Goal: Task Accomplishment & Management: Complete application form

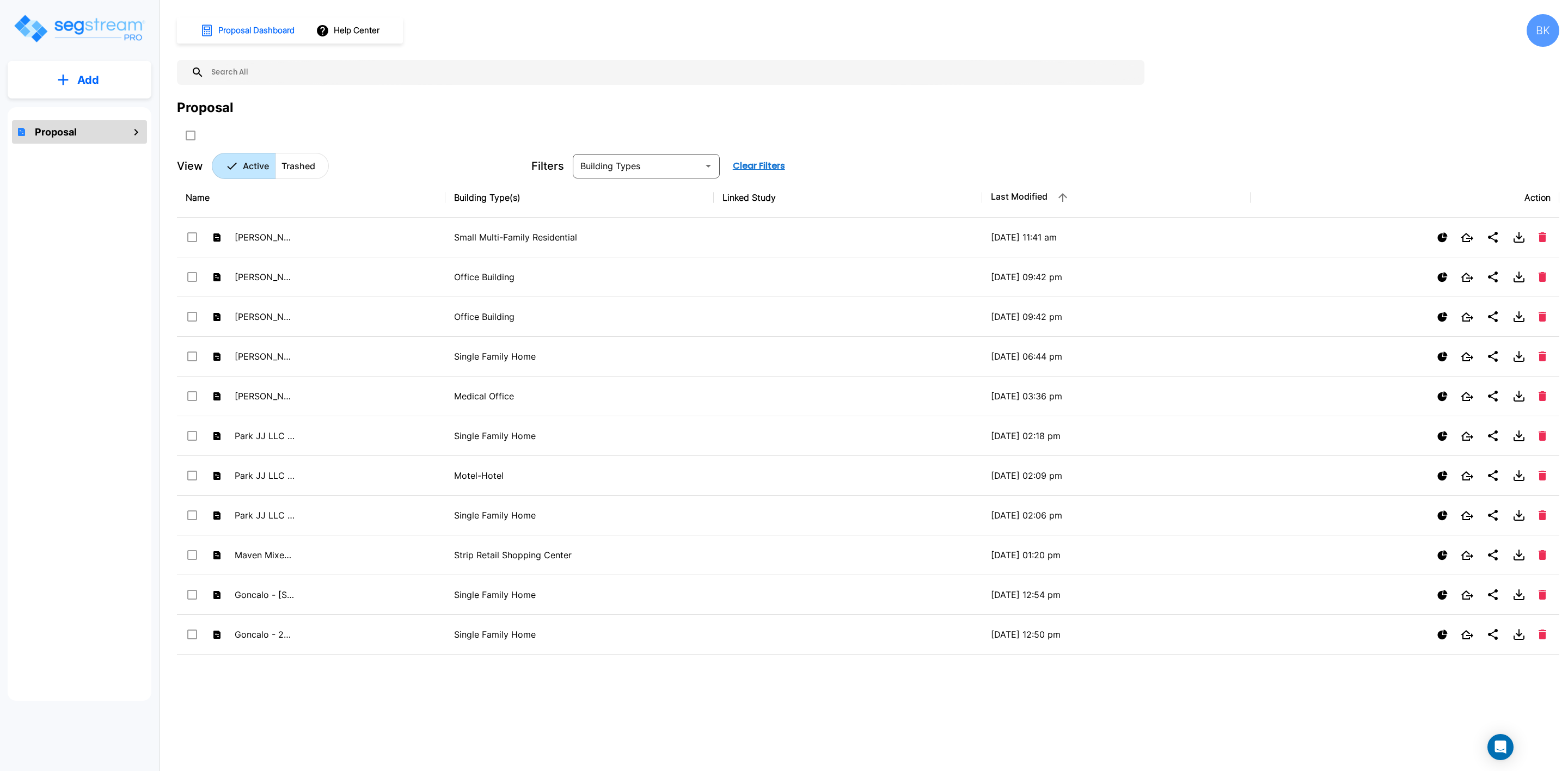
click at [99, 87] on button "Add" at bounding box center [79, 80] width 144 height 31
click at [93, 111] on p "Add Proposal" at bounding box center [86, 110] width 56 height 13
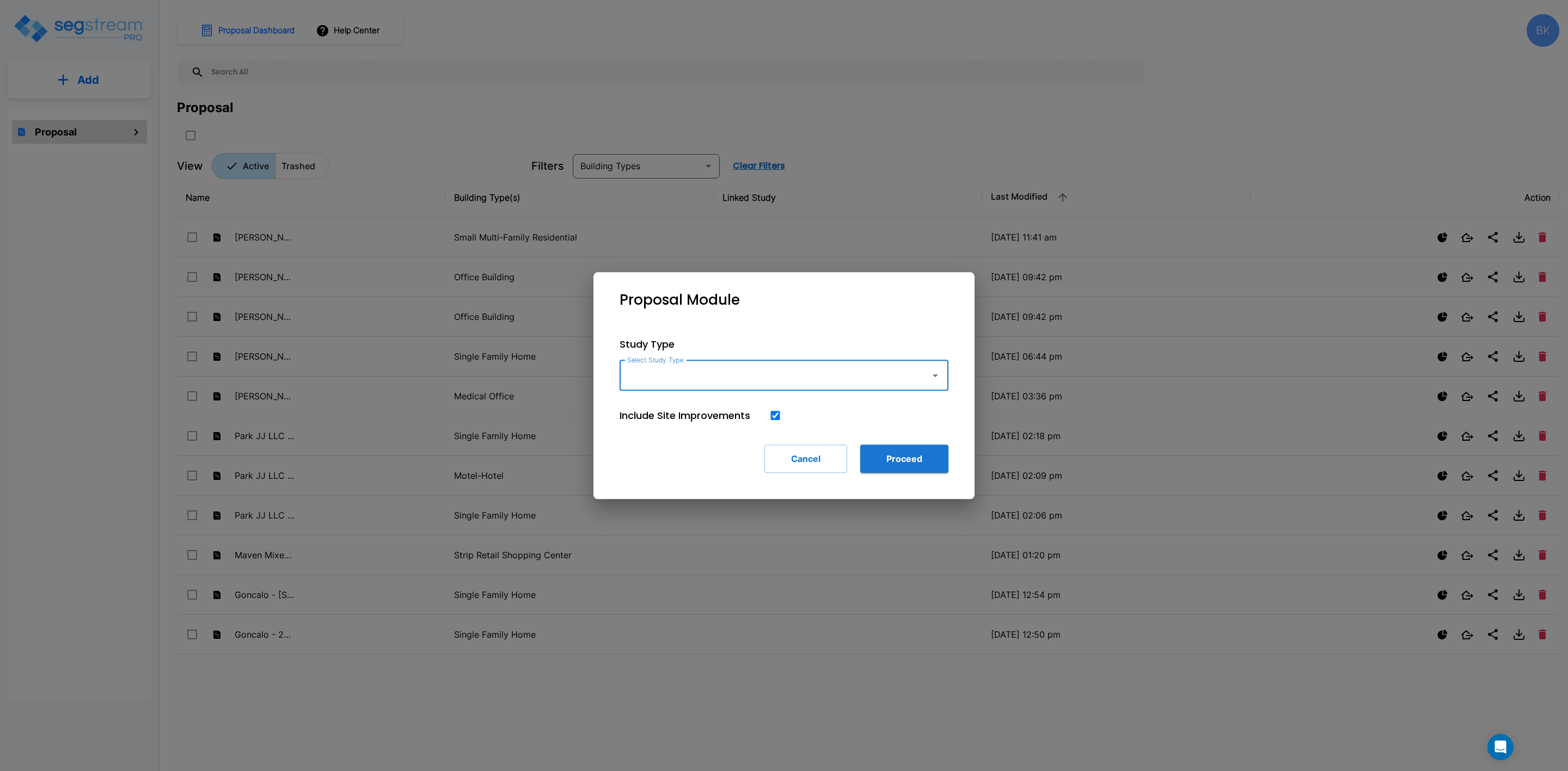
click at [788, 390] on div "Select Study Type" at bounding box center [784, 375] width 329 height 30
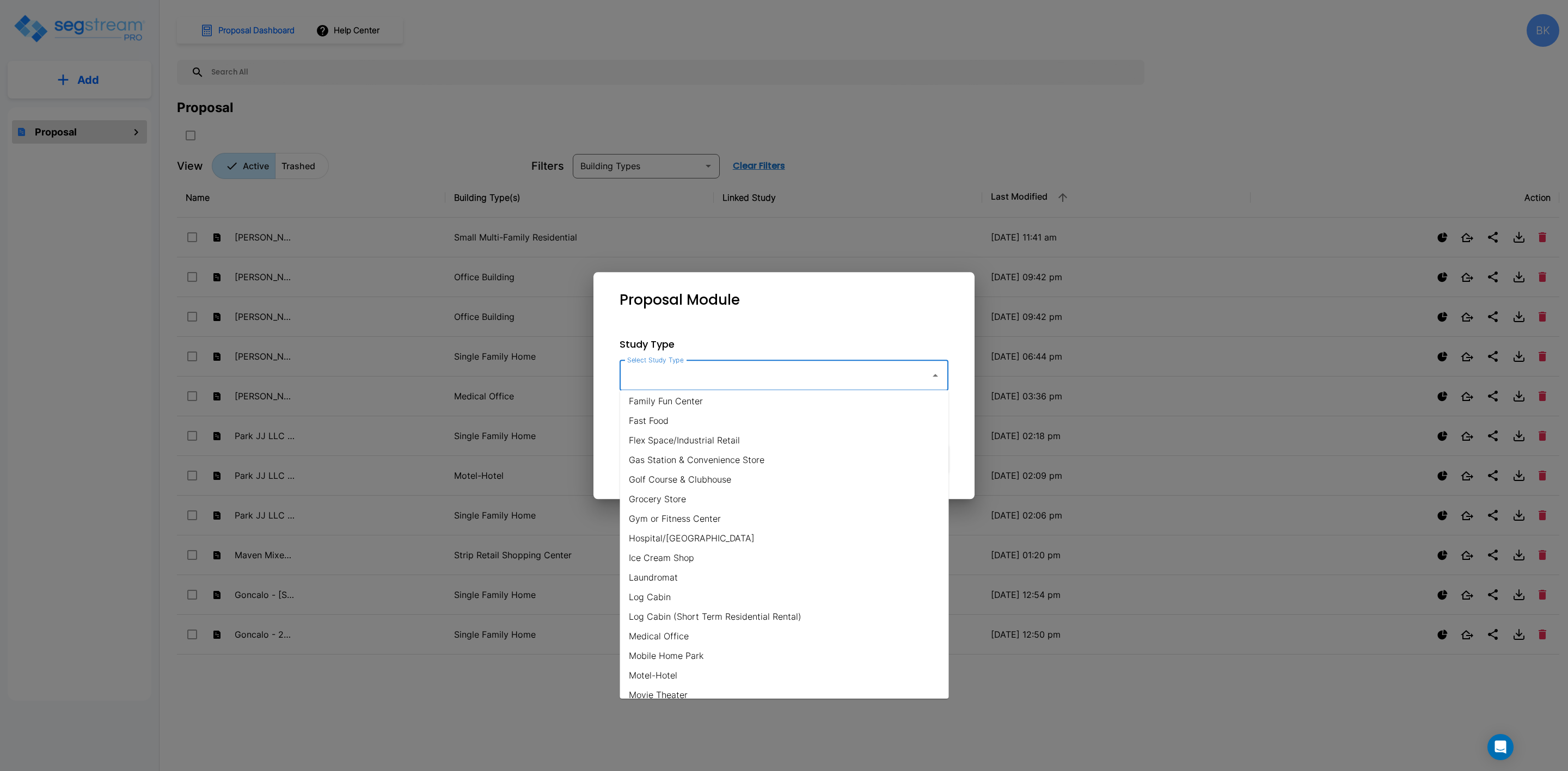
scroll to position [653, 0]
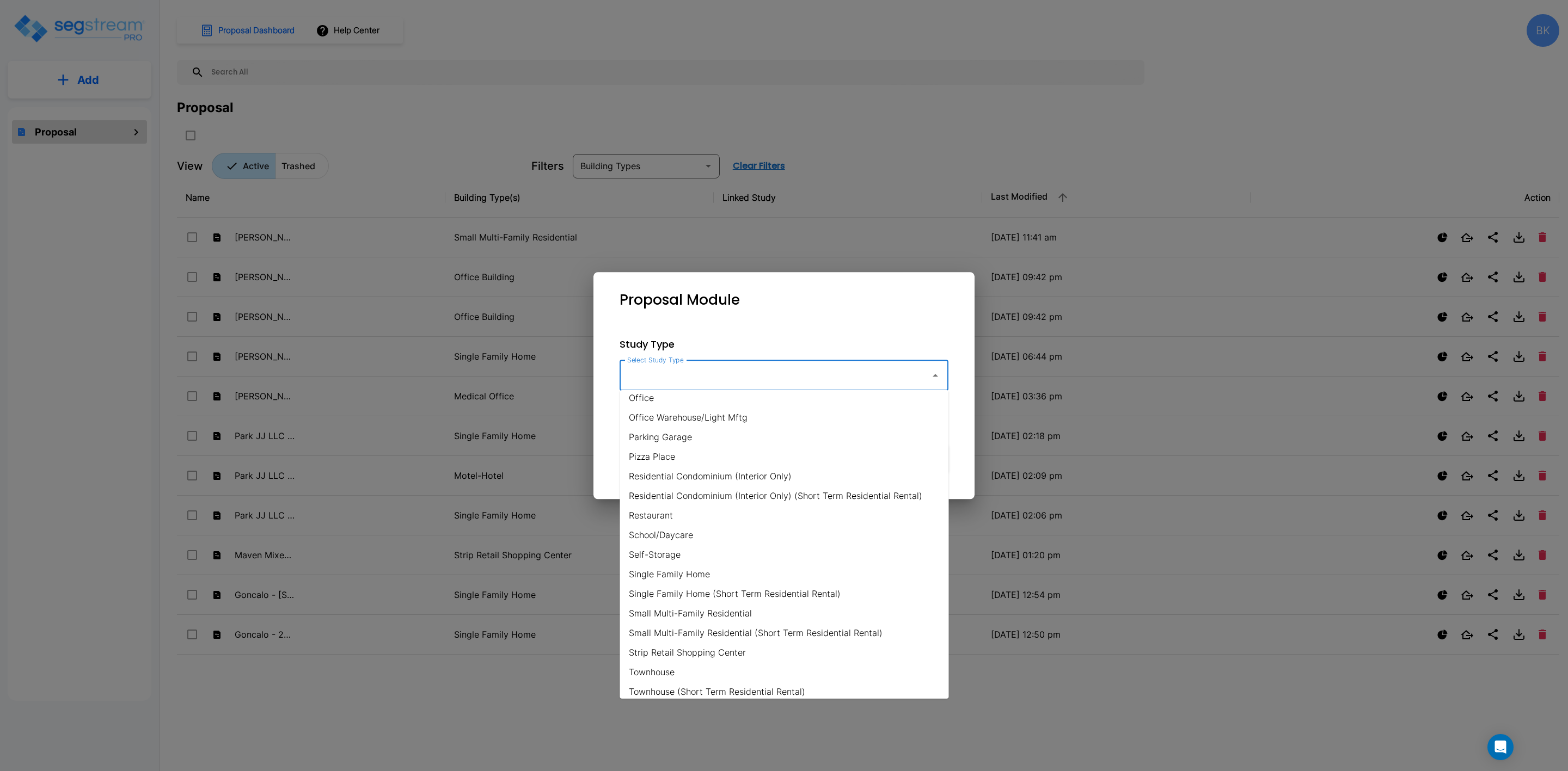
click at [679, 568] on li "Single Family Home" at bounding box center [784, 574] width 329 height 20
type input "Single Family Home"
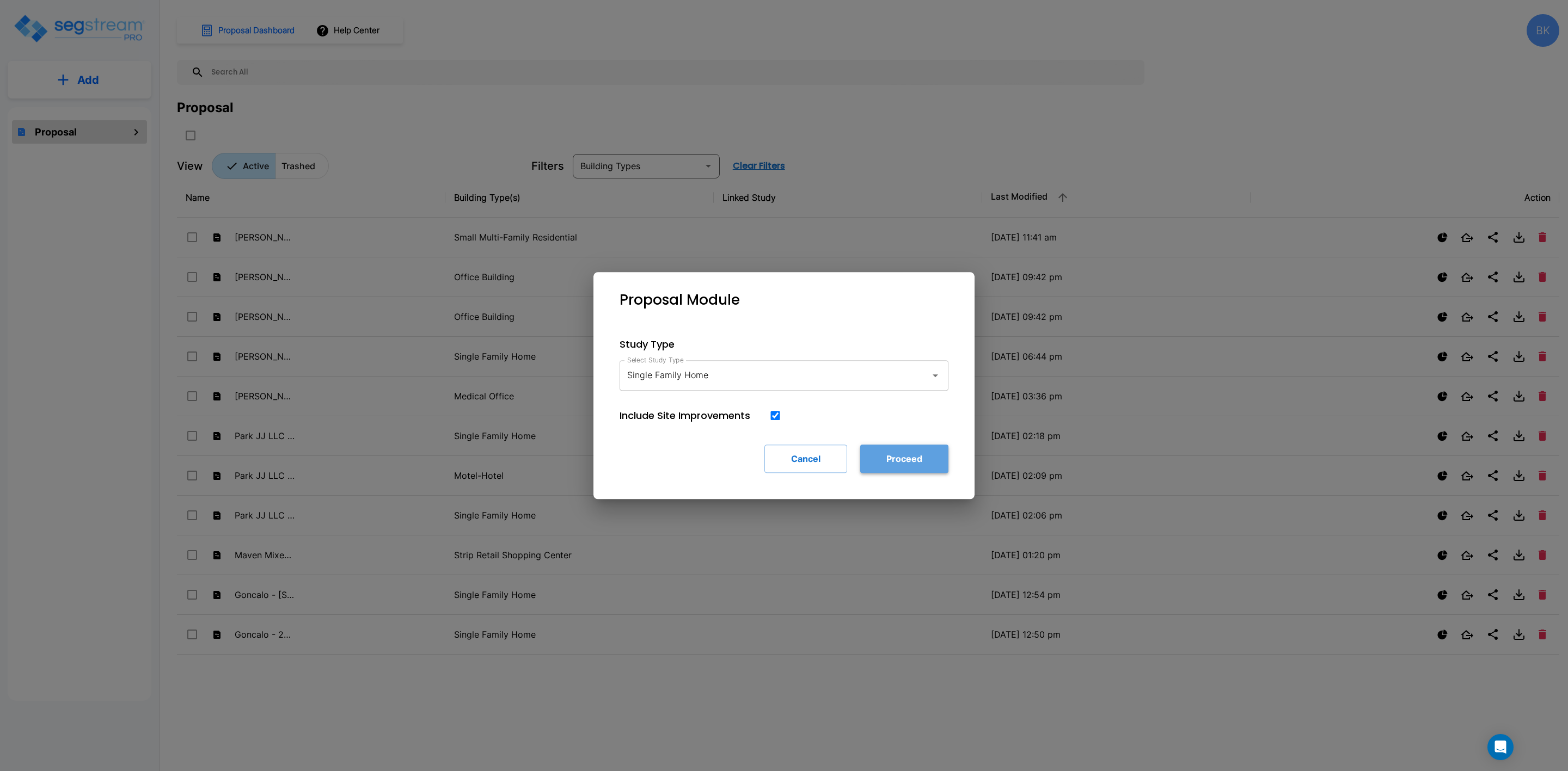
click at [916, 446] on button "Proceed" at bounding box center [904, 459] width 88 height 28
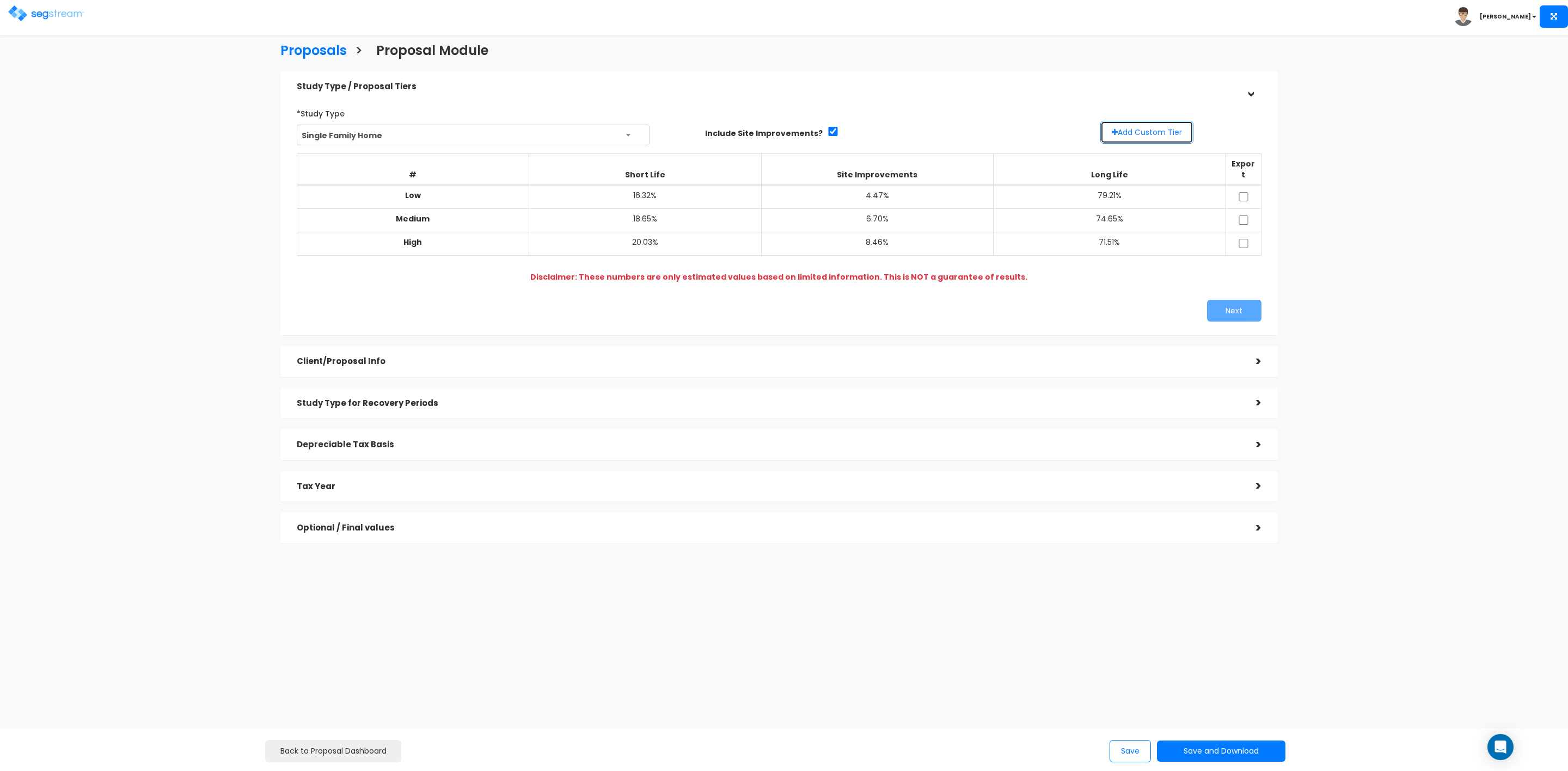
click at [1144, 131] on button "Add Custom Tier" at bounding box center [1147, 132] width 93 height 23
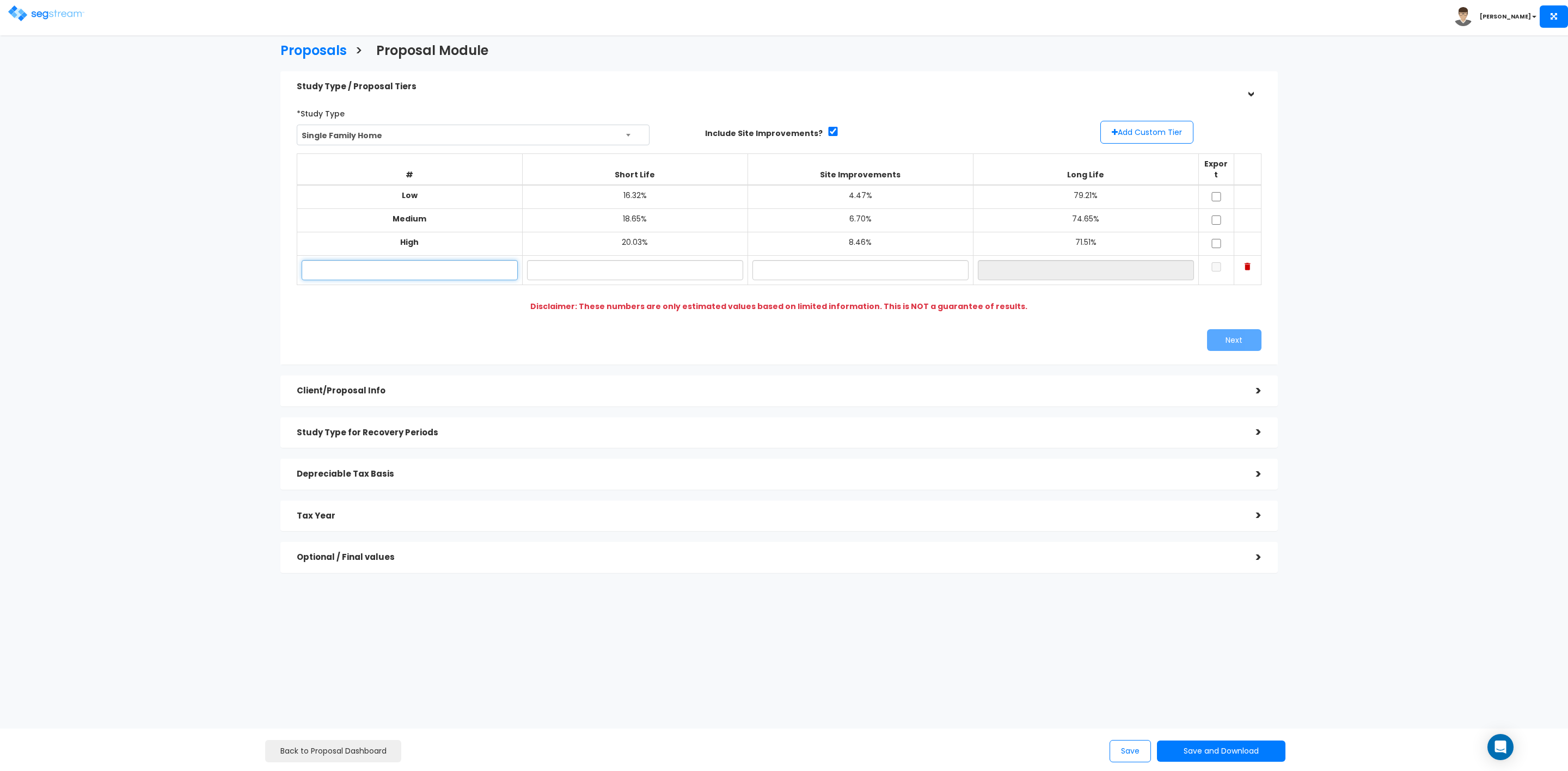
click at [392, 266] on input "text" at bounding box center [409, 270] width 216 height 20
click at [375, 260] on input "[STREET_ADDRESS]" at bounding box center [409, 270] width 216 height 20
type input "[PERSON_NAME] - [STREET_ADDRESS]"
click at [652, 264] on input "text" at bounding box center [635, 270] width 216 height 20
type input "18.63%"
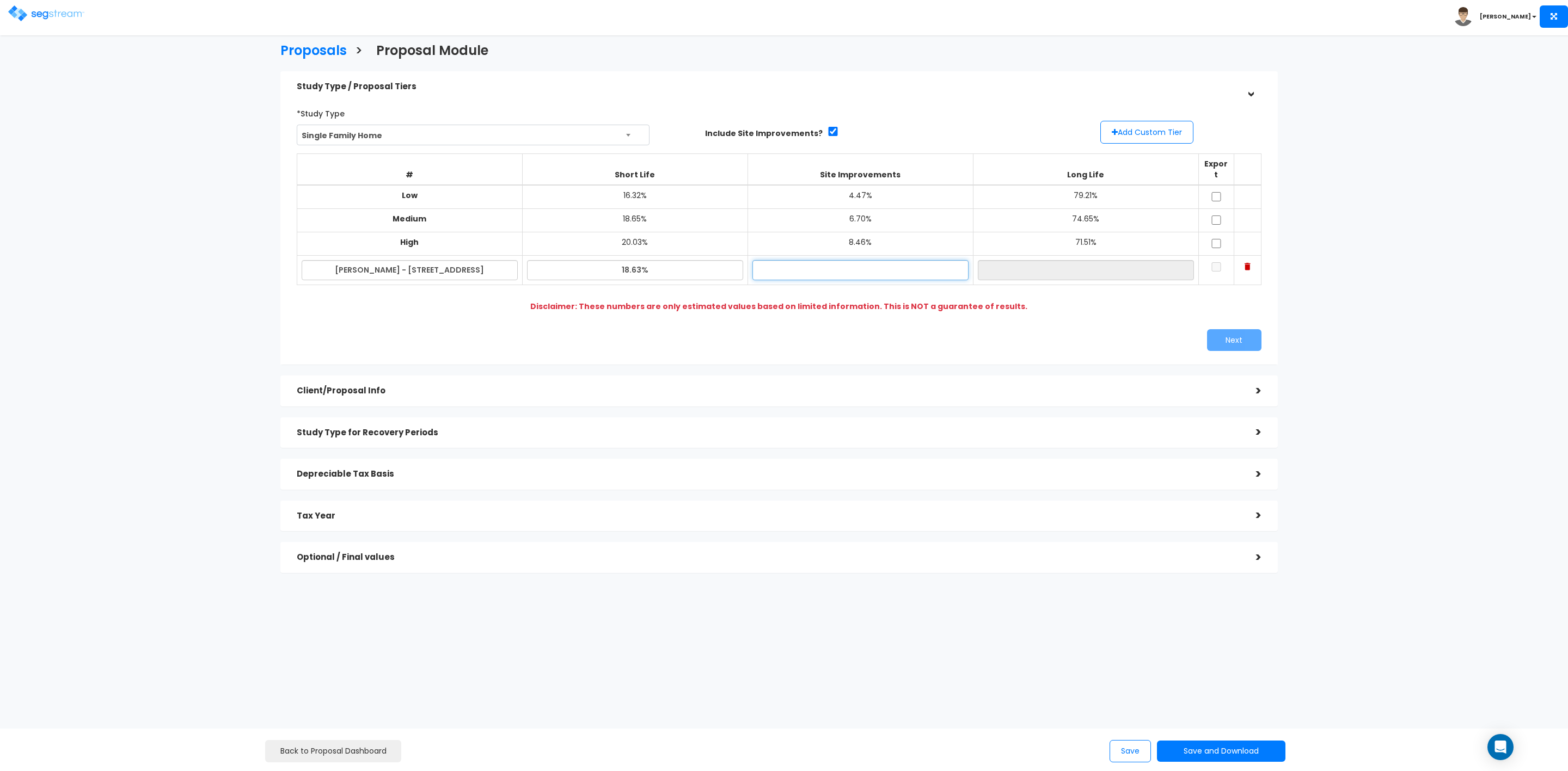
click at [845, 263] on input "text" at bounding box center [860, 270] width 216 height 20
type input "6.68%"
type input "74.69%"
click at [1064, 260] on input "74.69%" at bounding box center [1086, 270] width 216 height 20
click at [1217, 192] on input "checkbox" at bounding box center [1217, 196] width 11 height 9
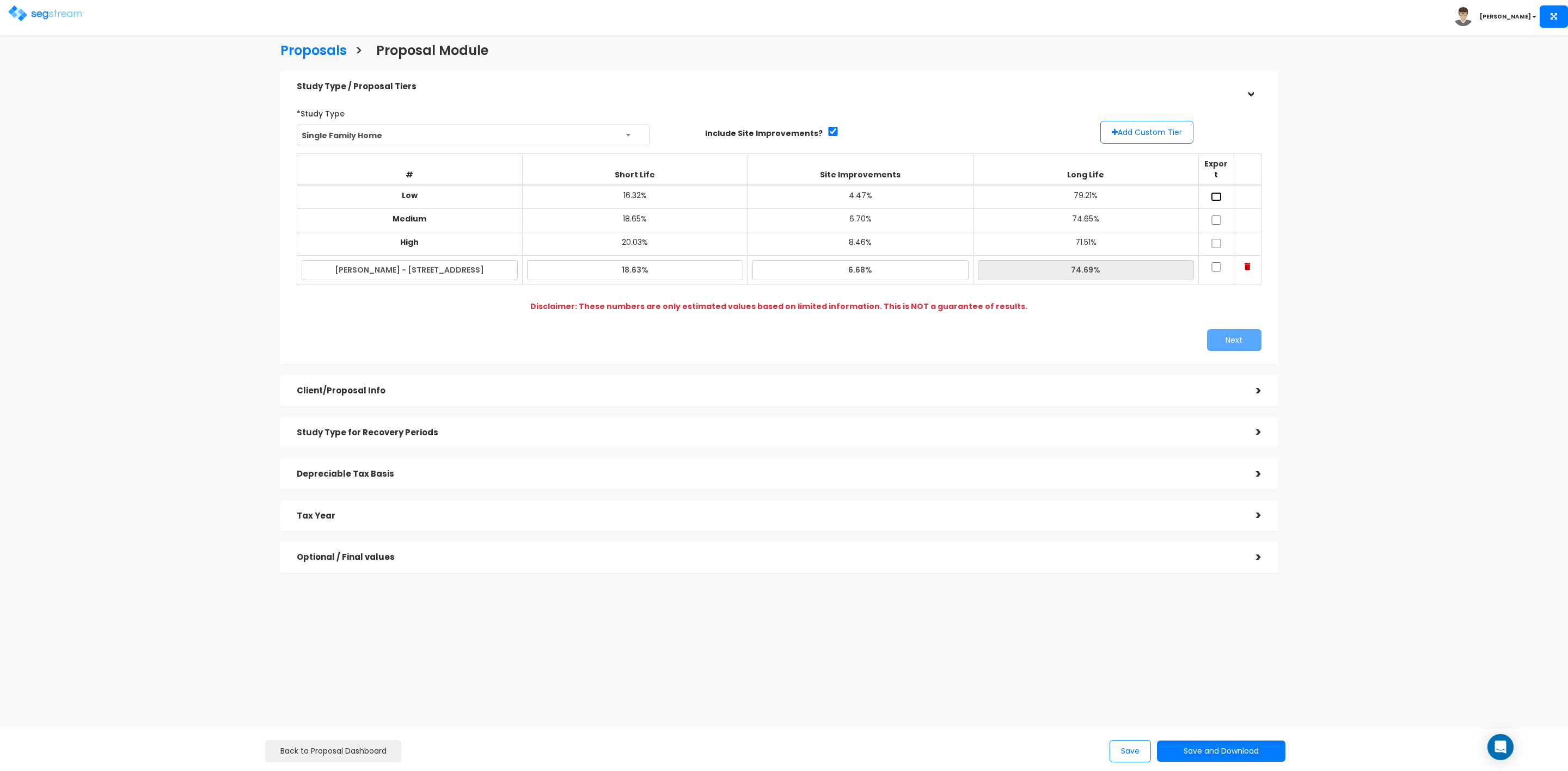
checkbox input "true"
click at [1214, 215] on input "checkbox" at bounding box center [1217, 220] width 11 height 9
checkbox input "true"
click at [1214, 239] on input "checkbox" at bounding box center [1217, 243] width 11 height 9
checkbox input "true"
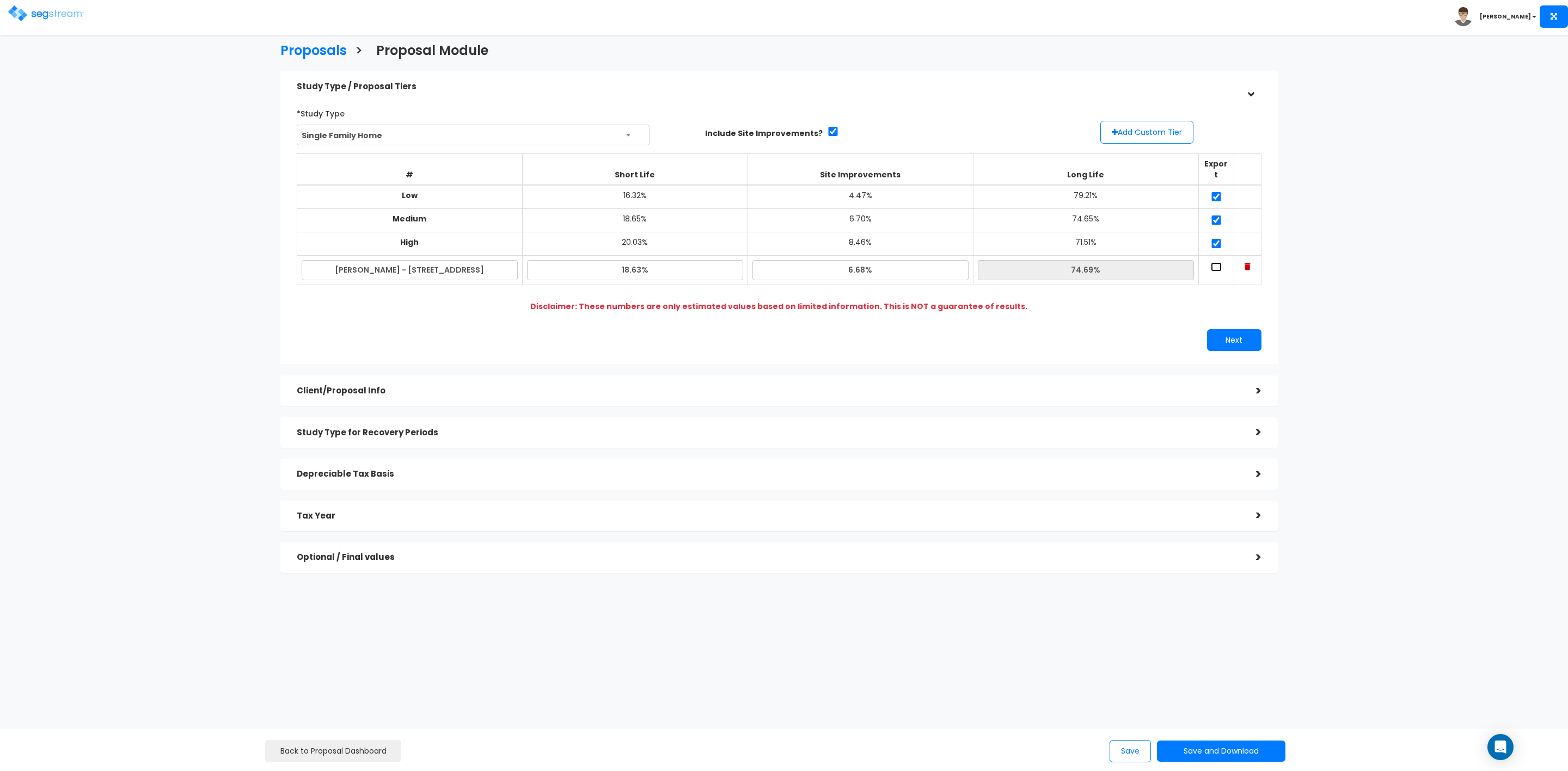
click at [1220, 262] on input "checkbox" at bounding box center [1217, 267] width 11 height 9
checkbox input "true"
click at [1227, 330] on button "Next" at bounding box center [1235, 340] width 54 height 22
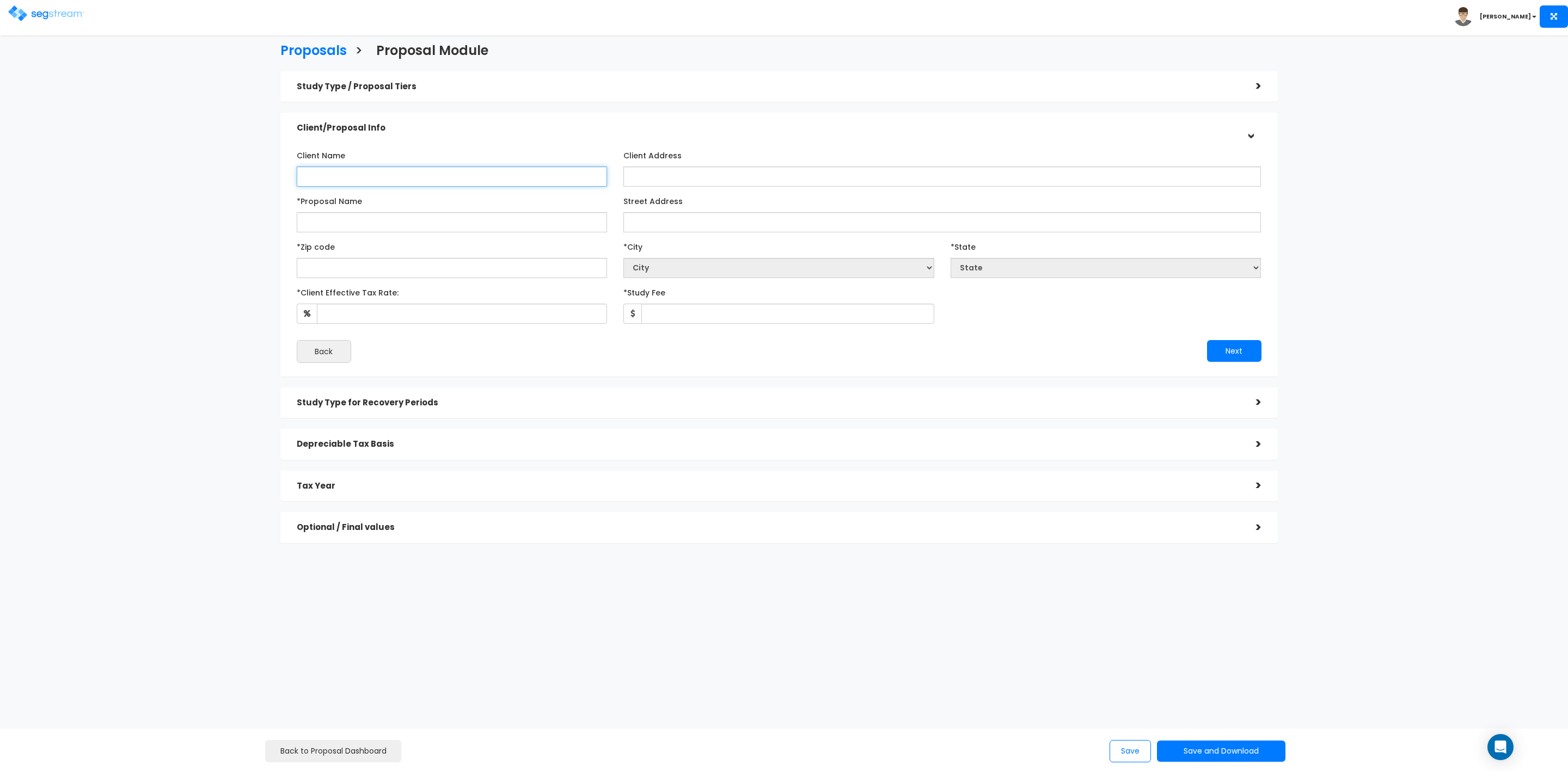
click at [535, 175] on input "Client Name" at bounding box center [452, 177] width 311 height 20
type input "[PERSON_NAME]"
click at [413, 225] on input "*Proposal Name" at bounding box center [452, 222] width 311 height 20
type input "[PERSON_NAME] - [STREET_ADDRESS]"
click at [647, 220] on input "Street Address" at bounding box center [942, 222] width 637 height 20
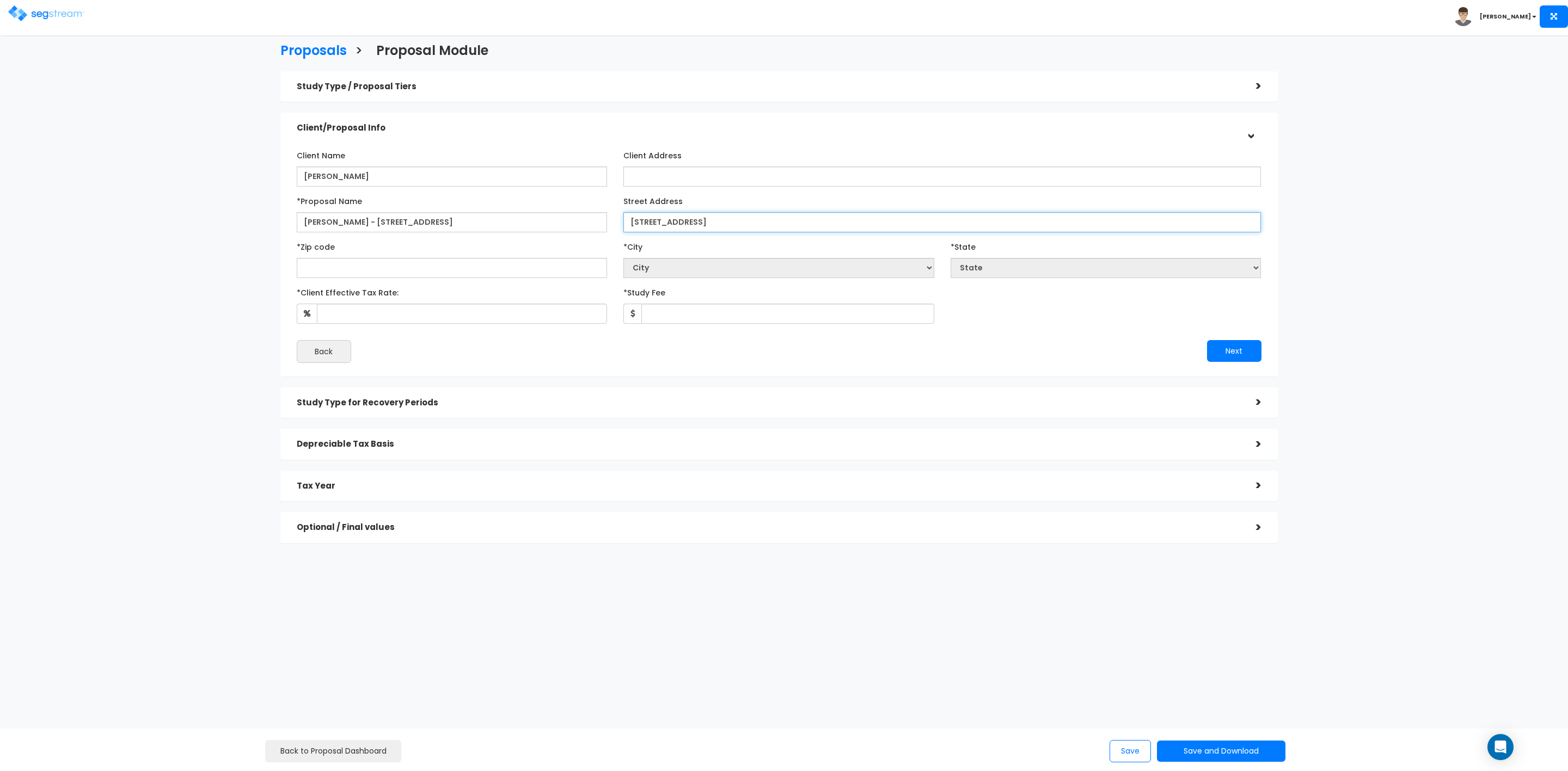
type input "[STREET_ADDRESS]"
click at [386, 269] on input "text" at bounding box center [452, 268] width 311 height 20
type input "5"
select select "IA"
select select "National Average"
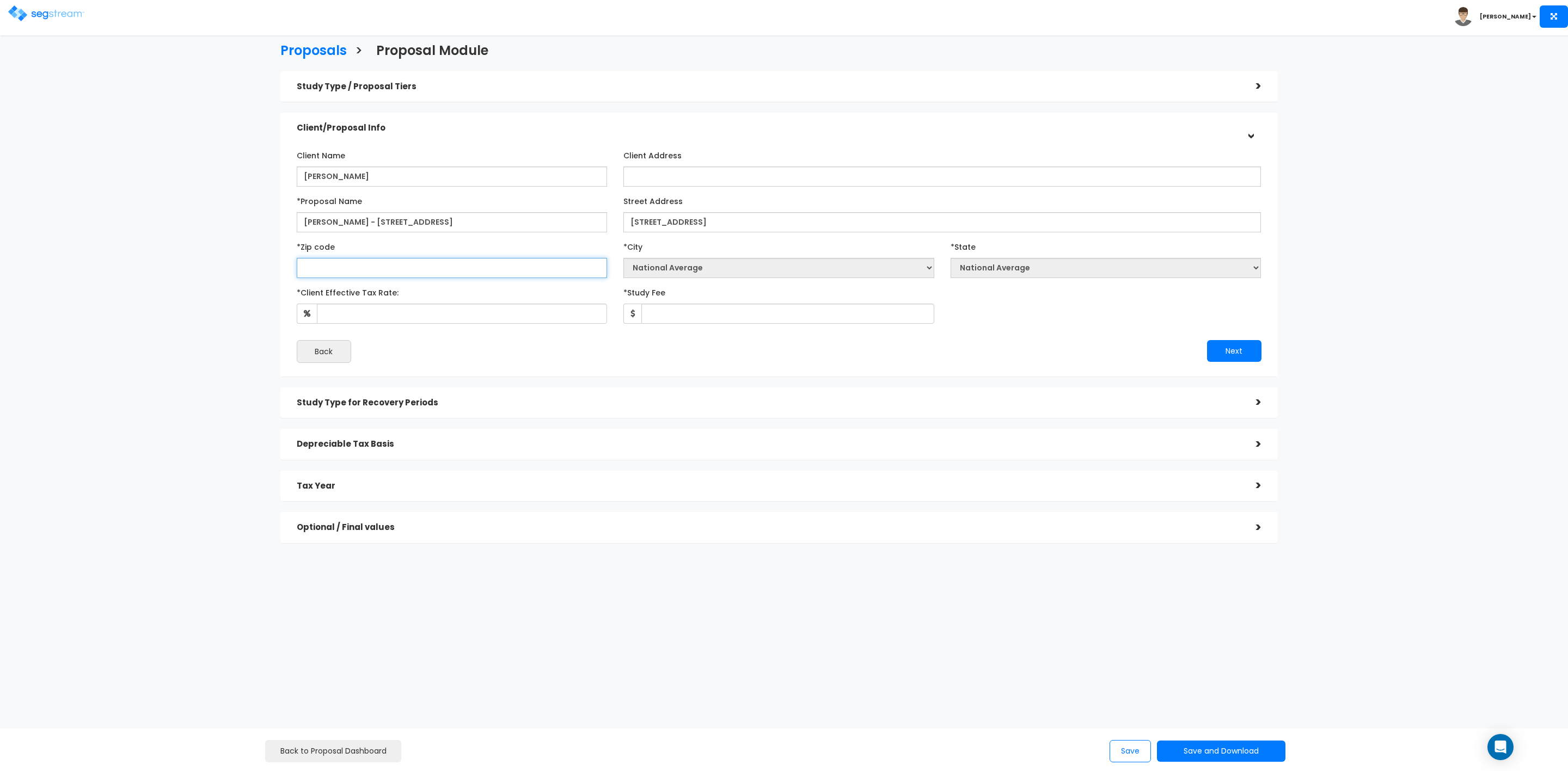
type input "6"
select select "IL"
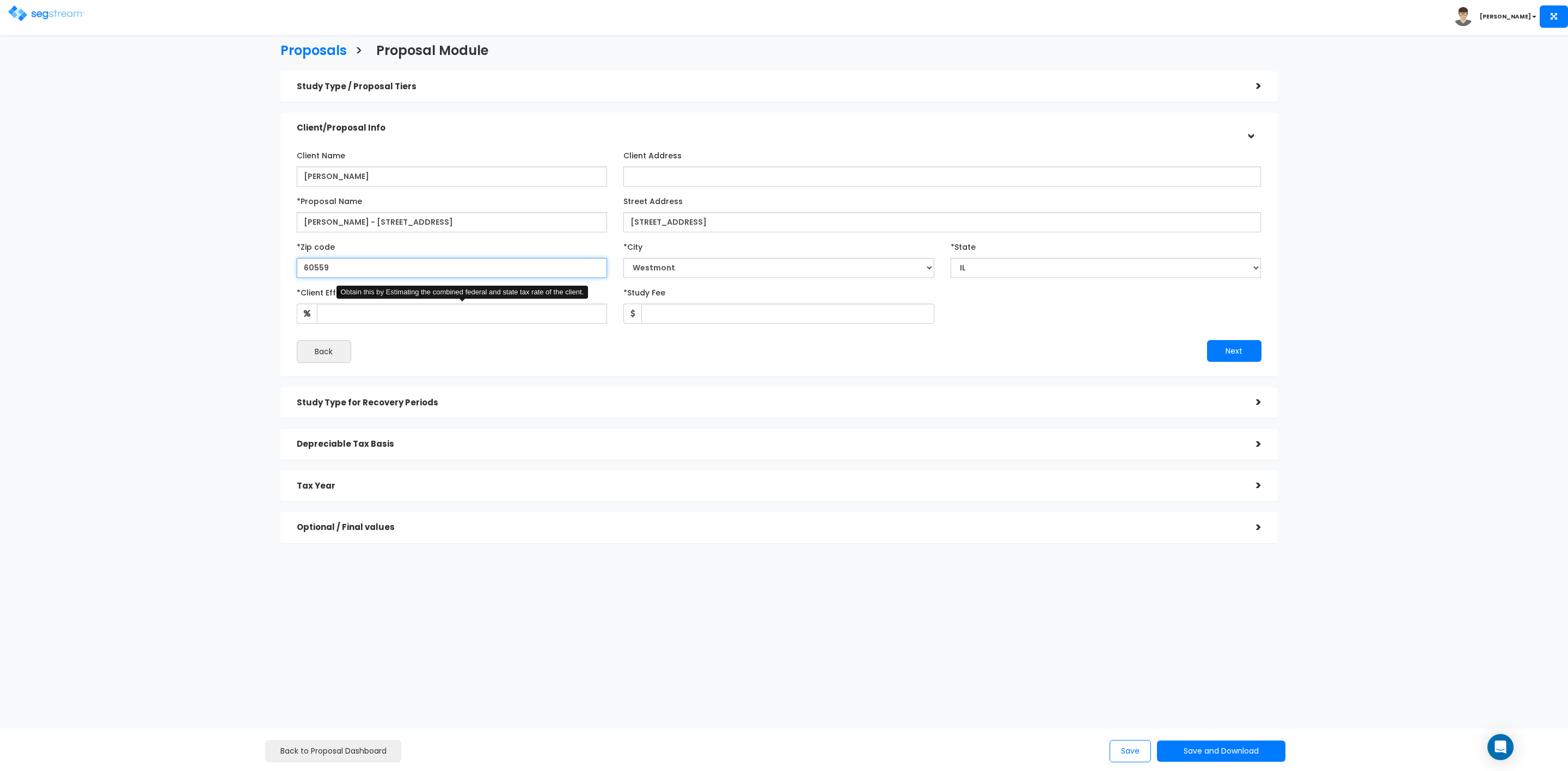
type input "60559"
click at [422, 320] on input "*Client Effective Tax Rate:" at bounding box center [462, 314] width 291 height 20
type input "35"
click at [686, 310] on input "*Study Fee" at bounding box center [788, 314] width 293 height 20
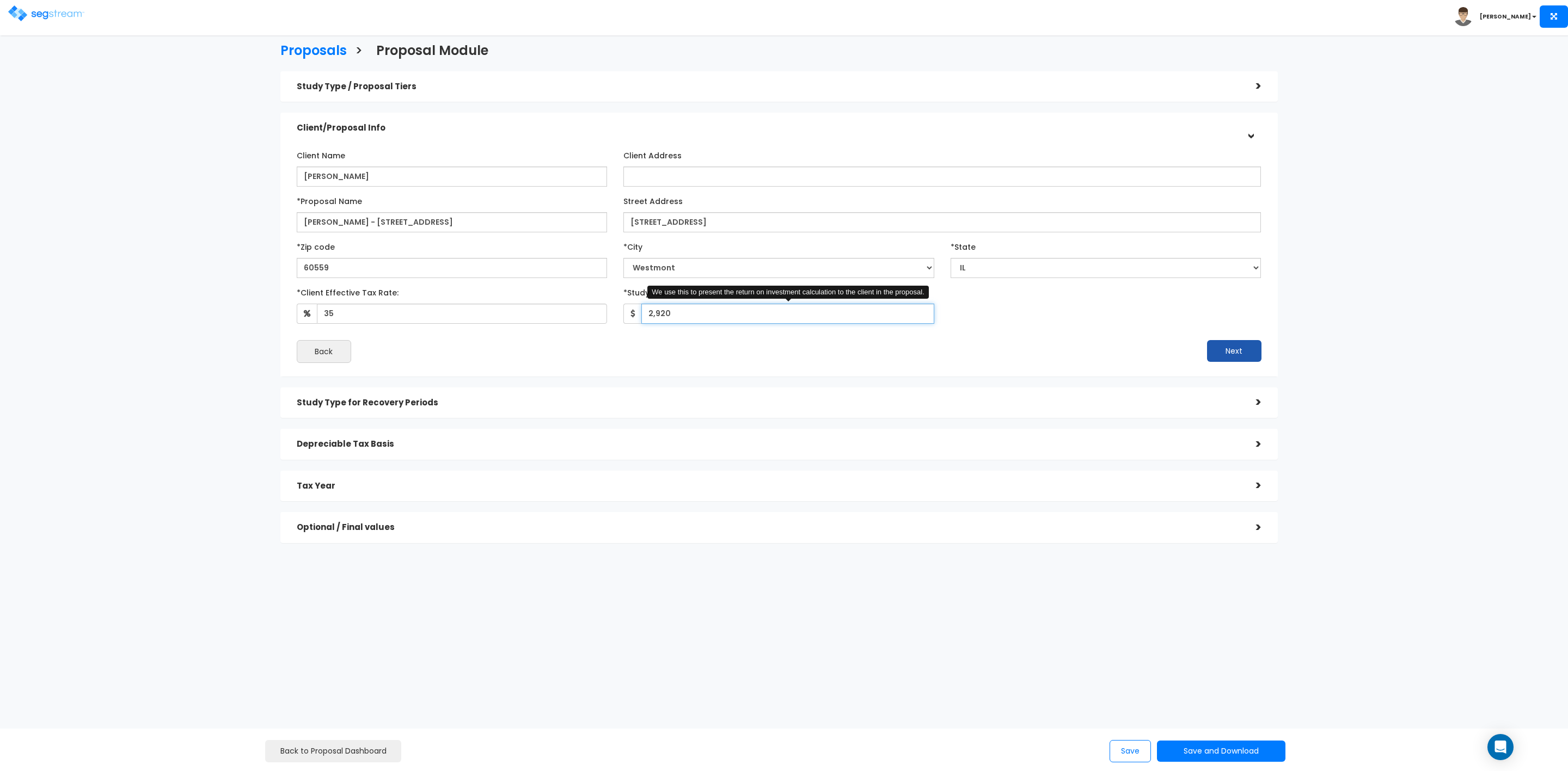
type input "2,920"
click at [1235, 352] on button "Next" at bounding box center [1235, 351] width 54 height 22
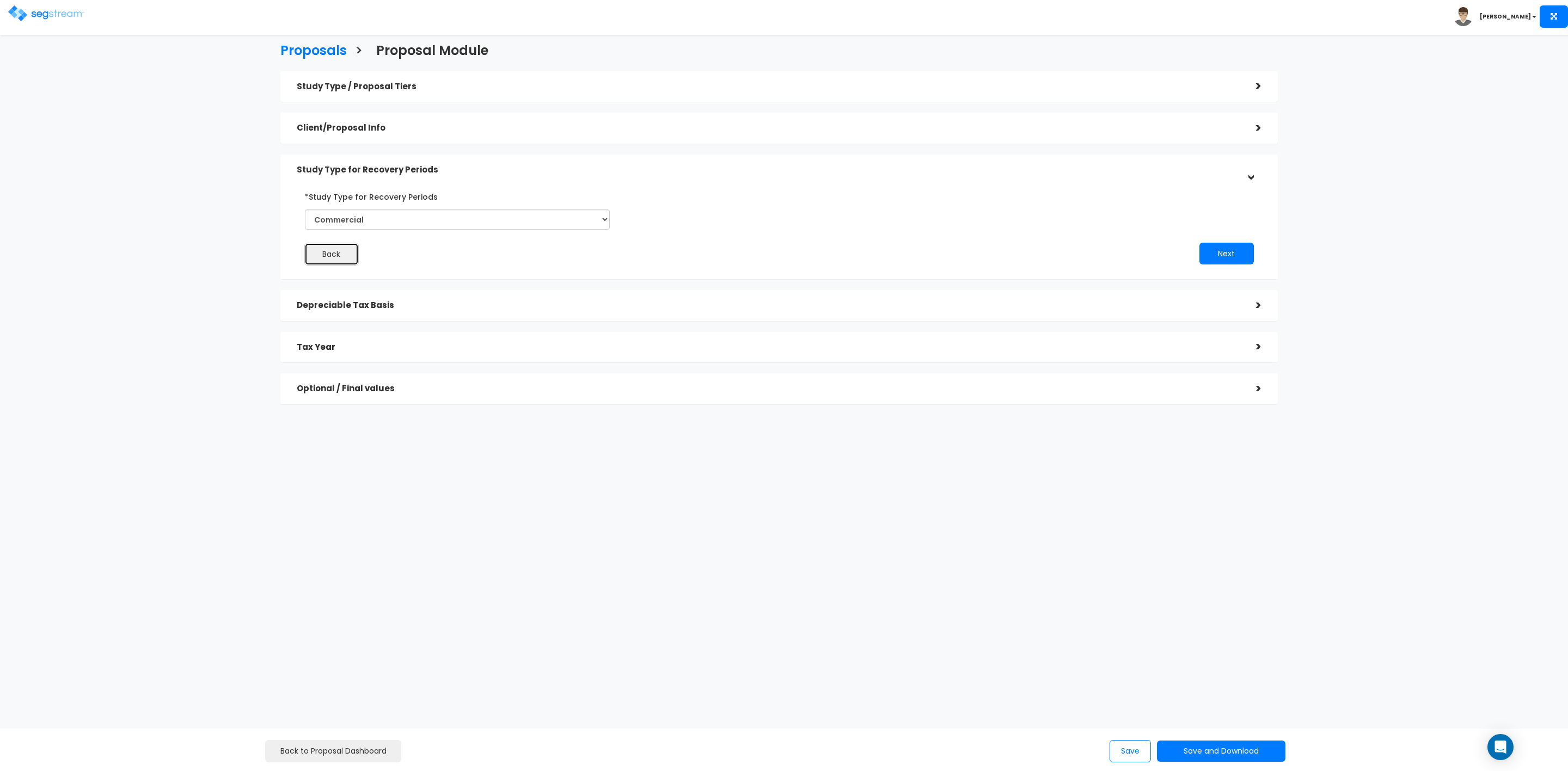
click at [329, 252] on button "Back" at bounding box center [332, 254] width 54 height 23
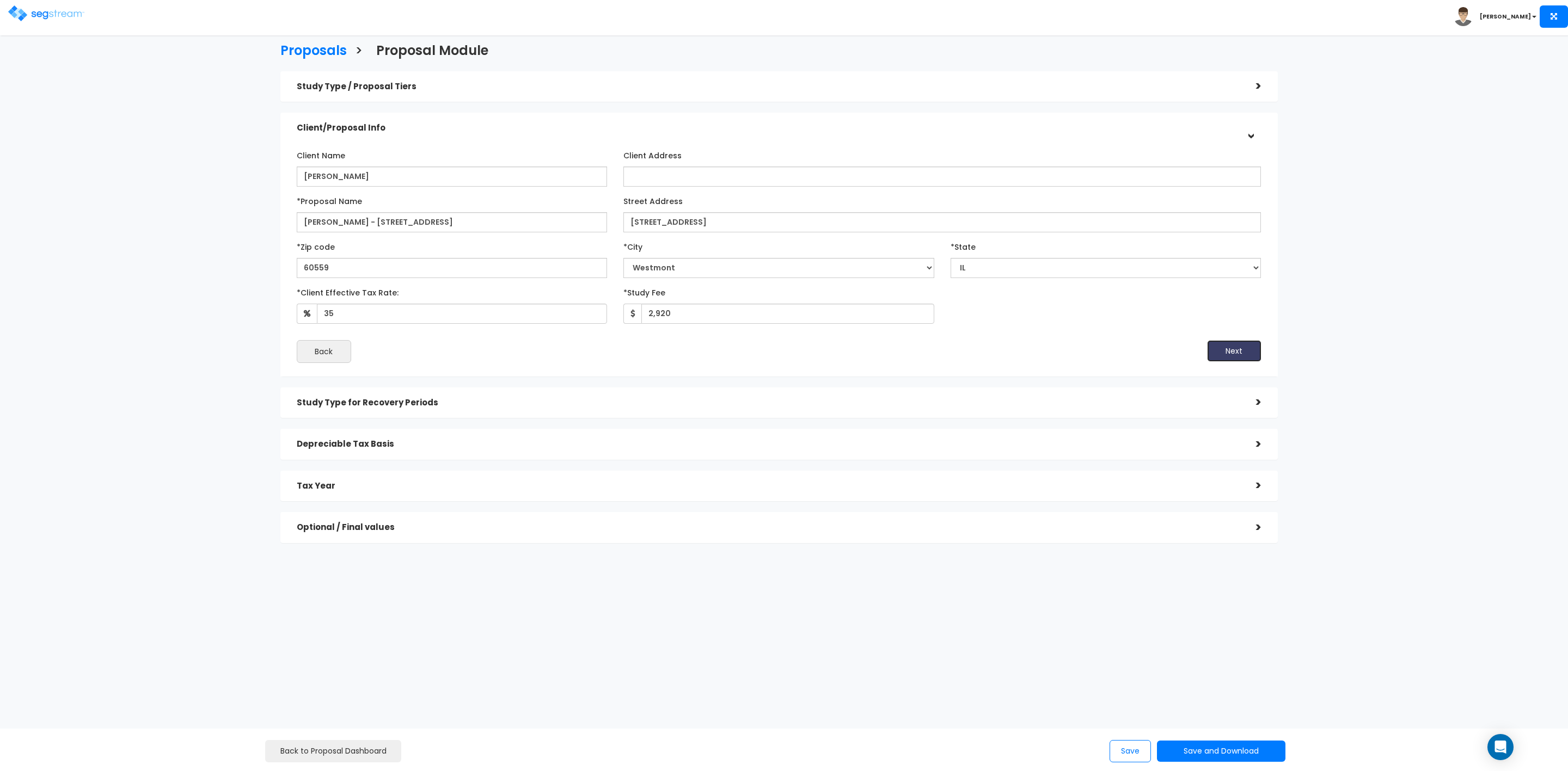
click at [1232, 352] on button "Next" at bounding box center [1235, 351] width 54 height 22
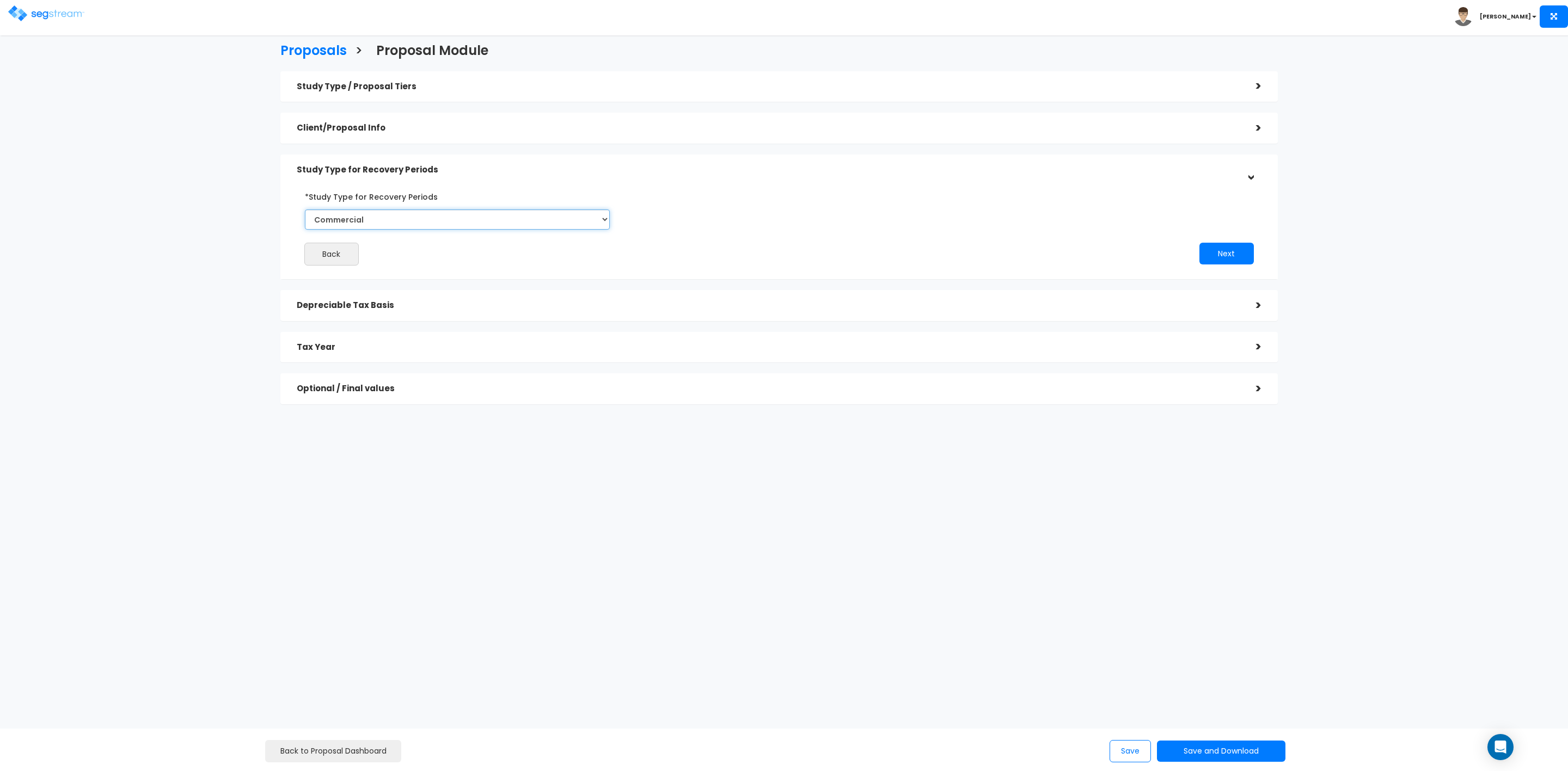
click at [369, 215] on select "Commercial Residential" at bounding box center [458, 219] width 306 height 20
select select "Residential"
click at [305, 209] on select "Commercial Residential" at bounding box center [458, 219] width 306 height 20
click at [1214, 256] on button "Next" at bounding box center [1226, 253] width 54 height 22
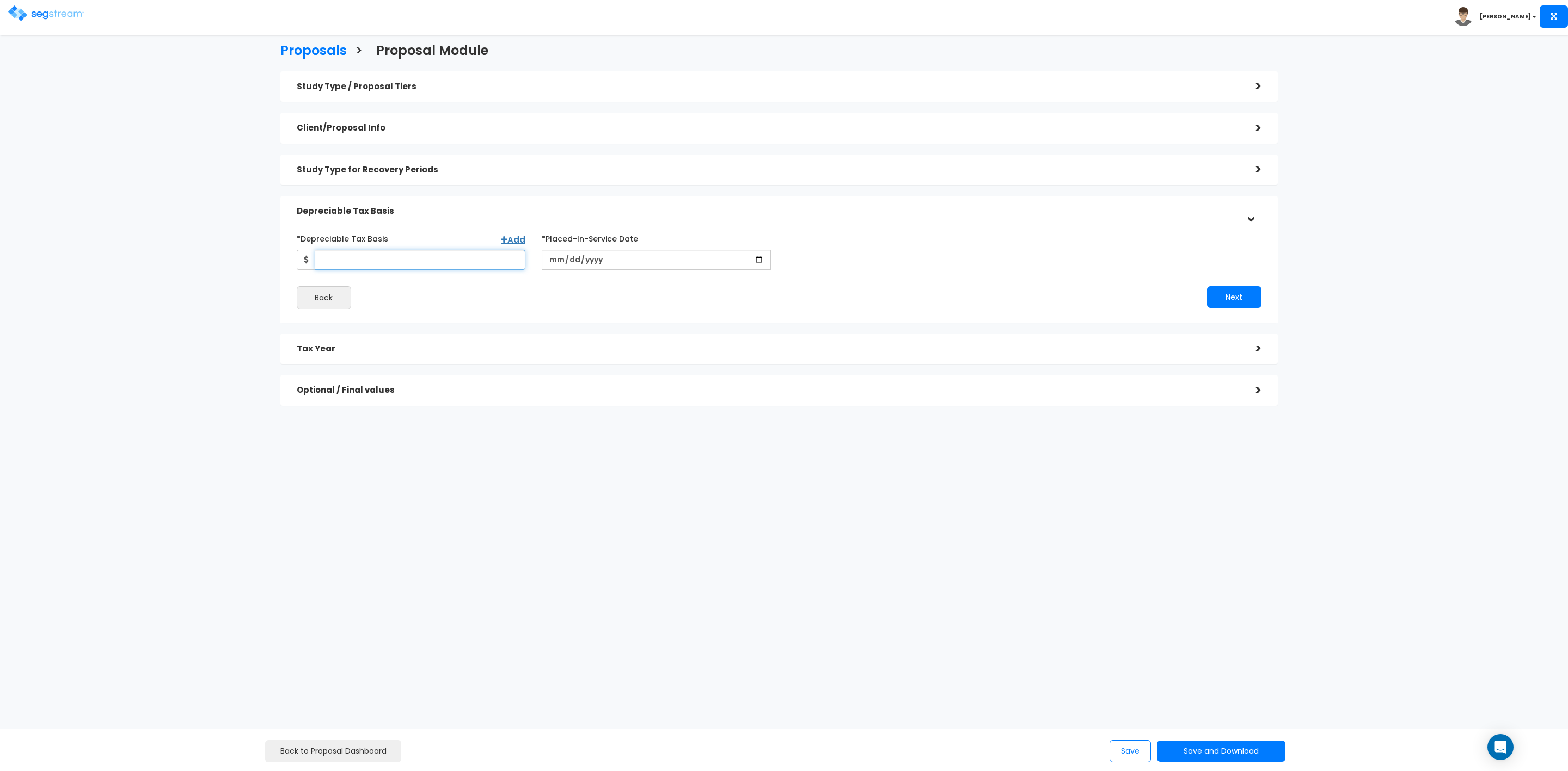
click at [384, 256] on input "*Depreciable Tax Basis" at bounding box center [421, 260] width 211 height 20
type input "209,525"
click at [553, 263] on input "date" at bounding box center [656, 260] width 229 height 20
type input "[DATE]"
click at [1229, 299] on button "Next" at bounding box center [1235, 297] width 54 height 22
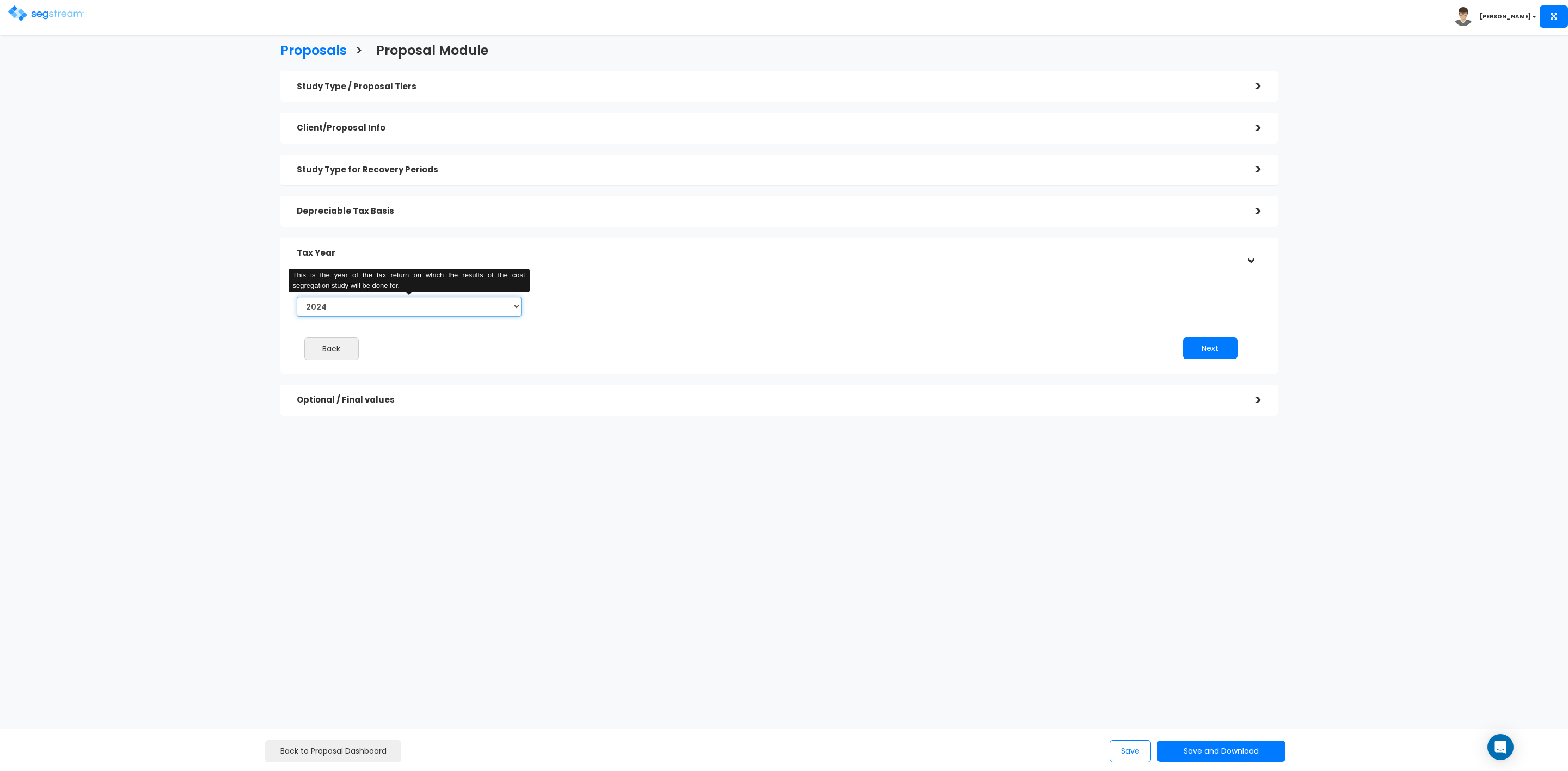
click at [421, 315] on select "2024 2025 2026" at bounding box center [409, 307] width 225 height 20
select select "2025"
click at [297, 297] on select "2024 2025 2026" at bounding box center [409, 307] width 225 height 20
click at [1217, 353] on button "Next" at bounding box center [1210, 348] width 54 height 22
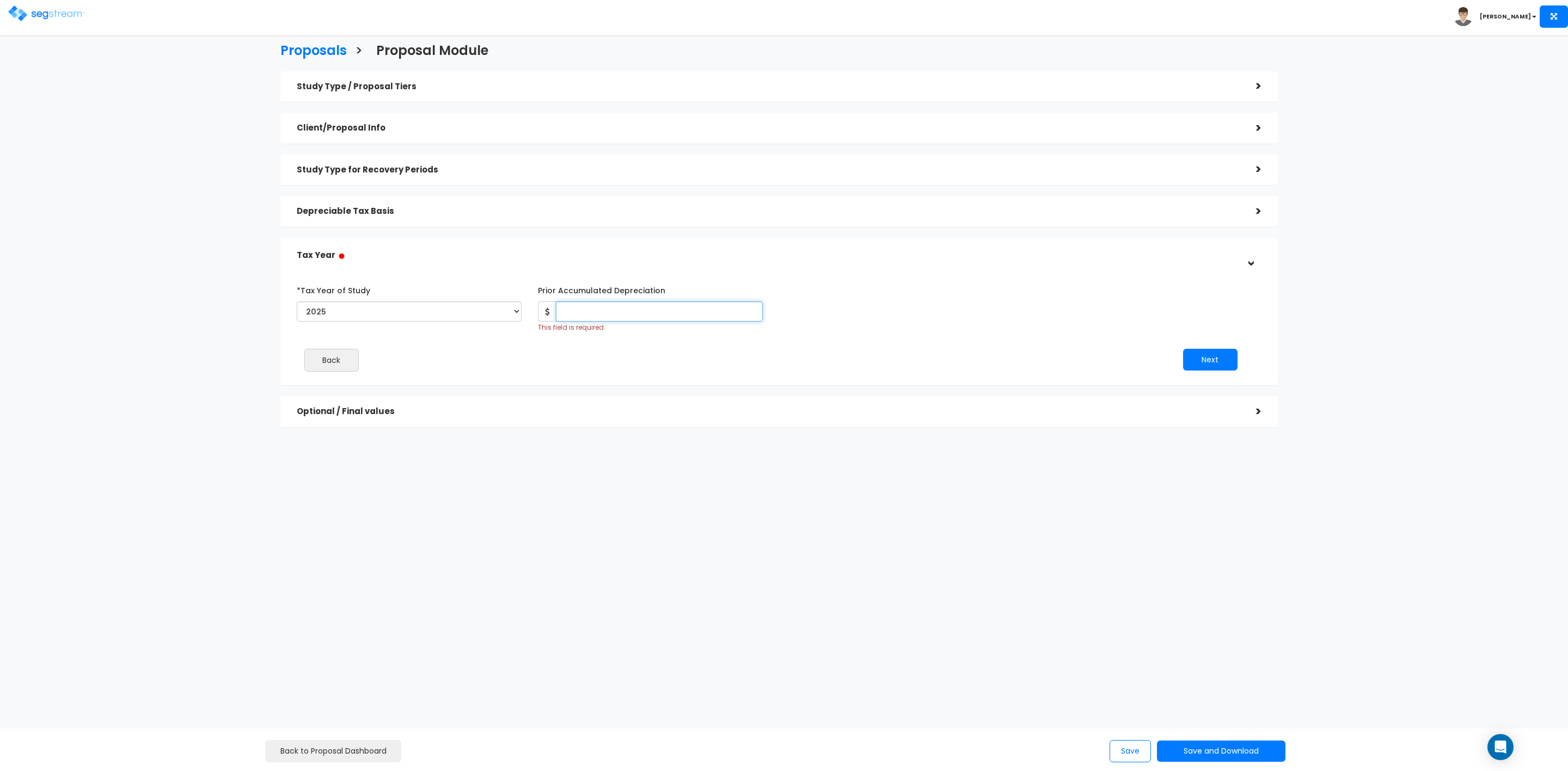
click at [600, 310] on input "Prior Accumulated Depreciation" at bounding box center [659, 311] width 207 height 20
type input "7,302"
click at [1207, 356] on button "Next" at bounding box center [1210, 359] width 54 height 22
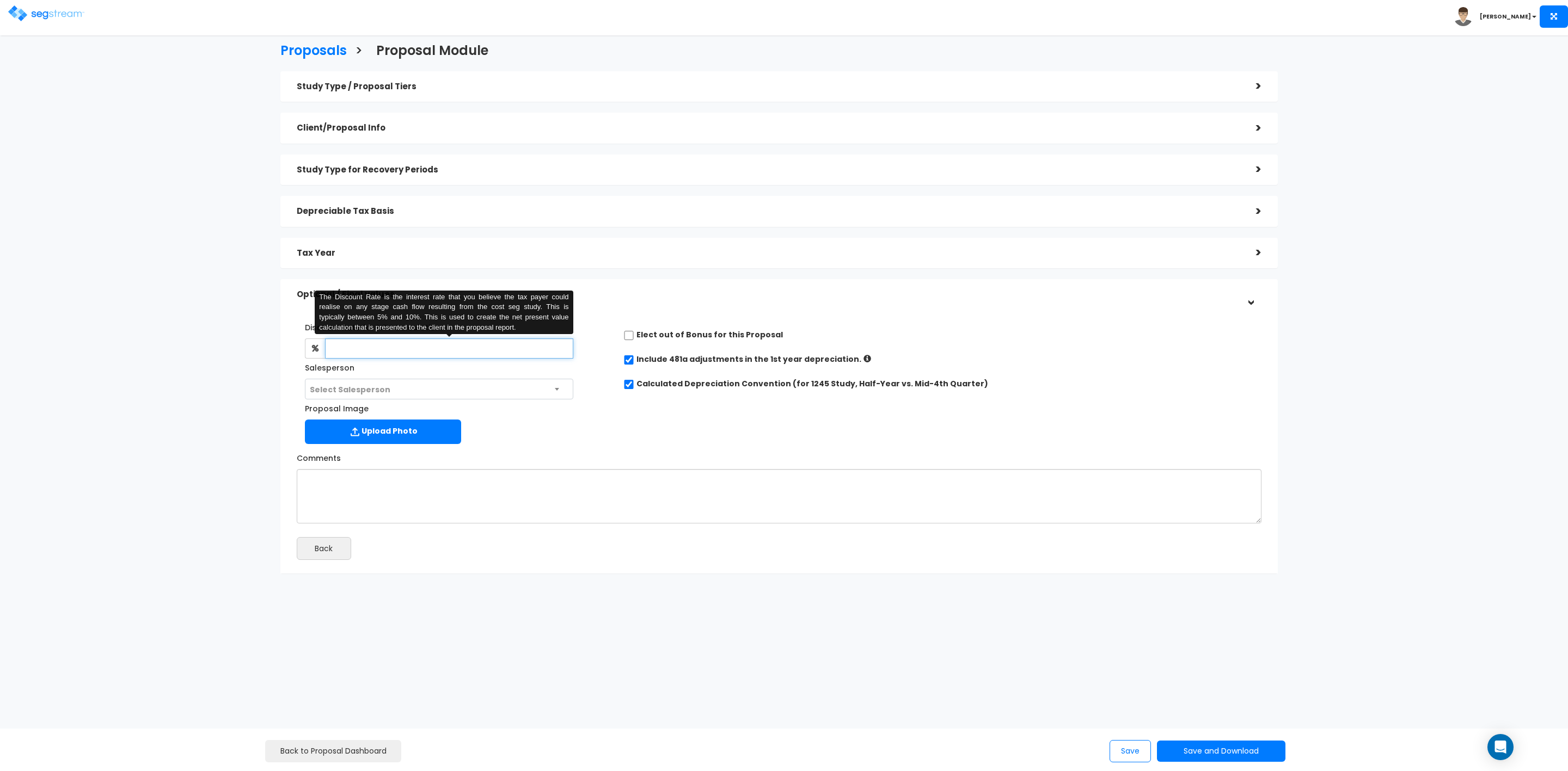
click at [448, 347] on input "text" at bounding box center [449, 348] width 248 height 20
type input "8"
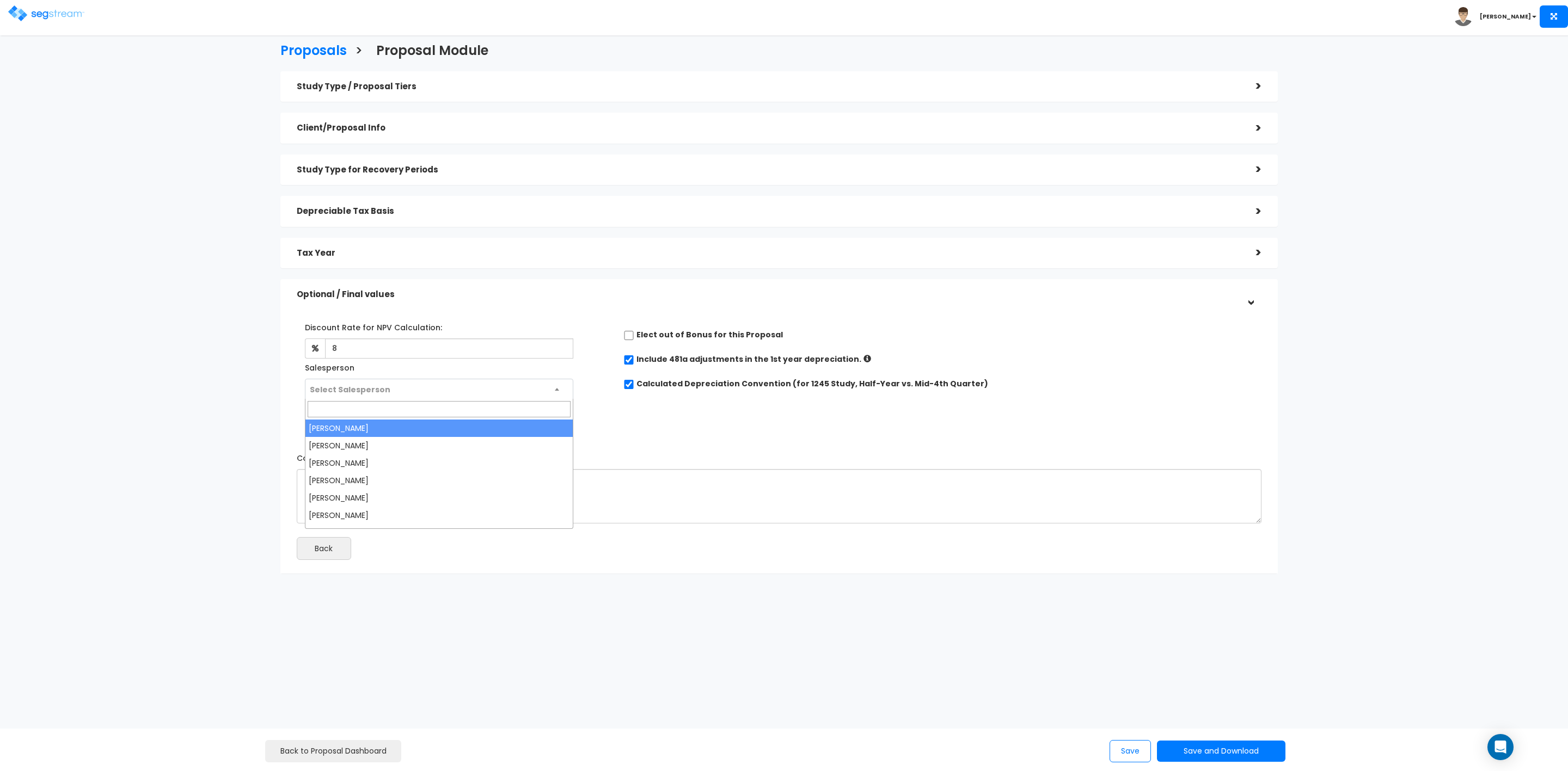
click at [458, 389] on span "Select Salesperson" at bounding box center [439, 390] width 267 height 21
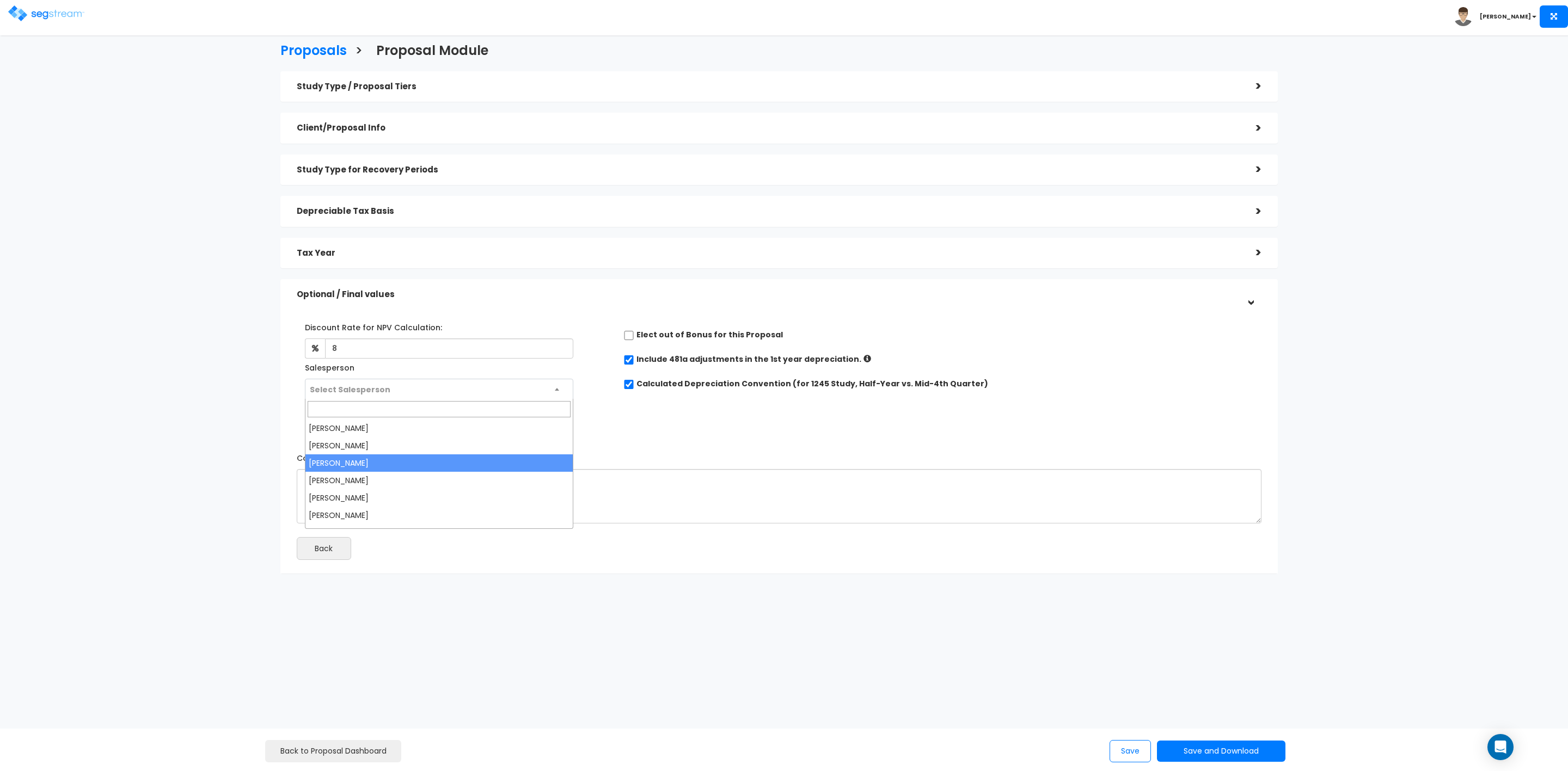
select select "173"
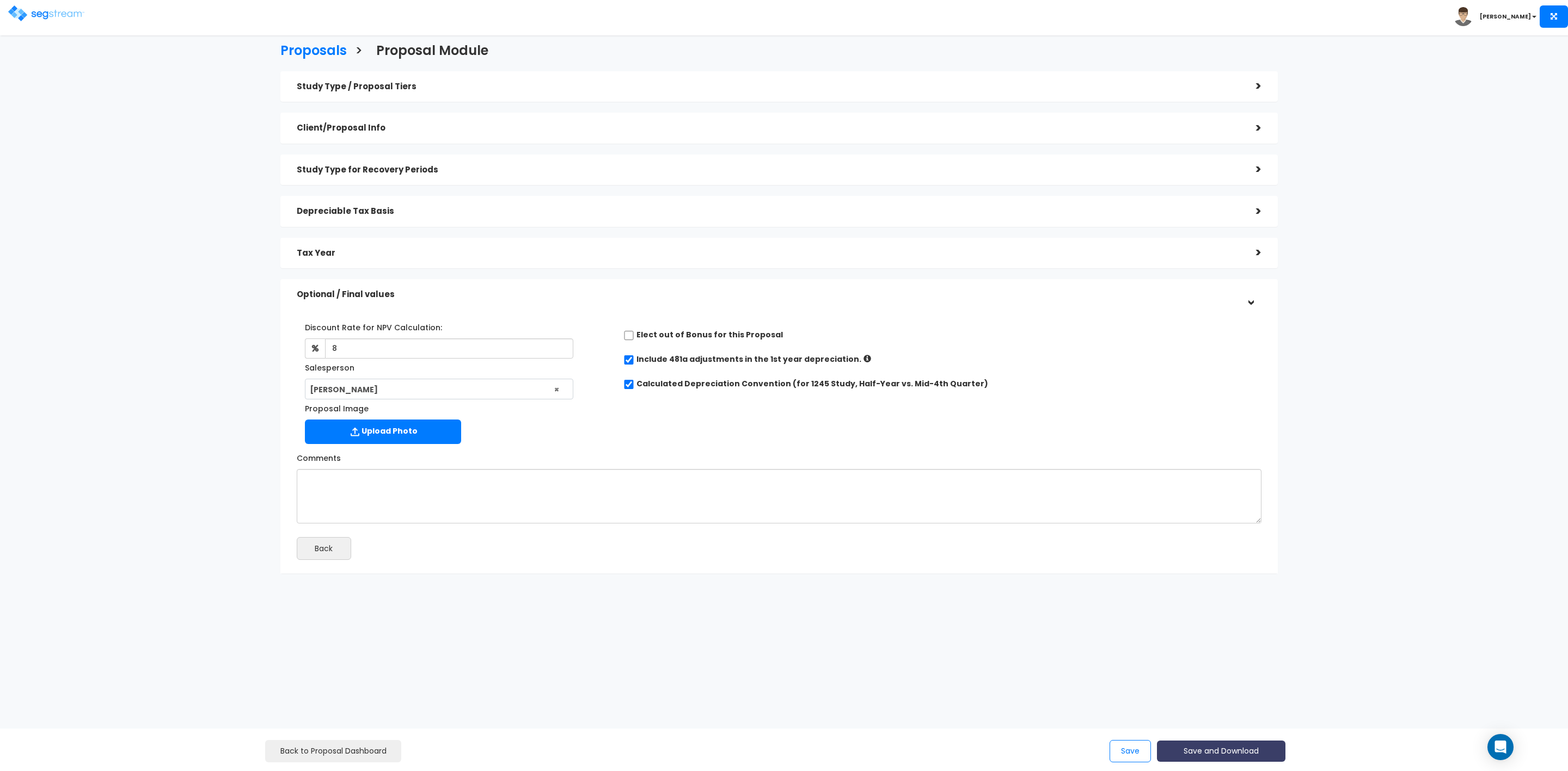
click at [1201, 751] on button "Save and Download" at bounding box center [1222, 751] width 128 height 21
click at [1224, 690] on link "Custom Proposal" at bounding box center [1249, 695] width 170 height 25
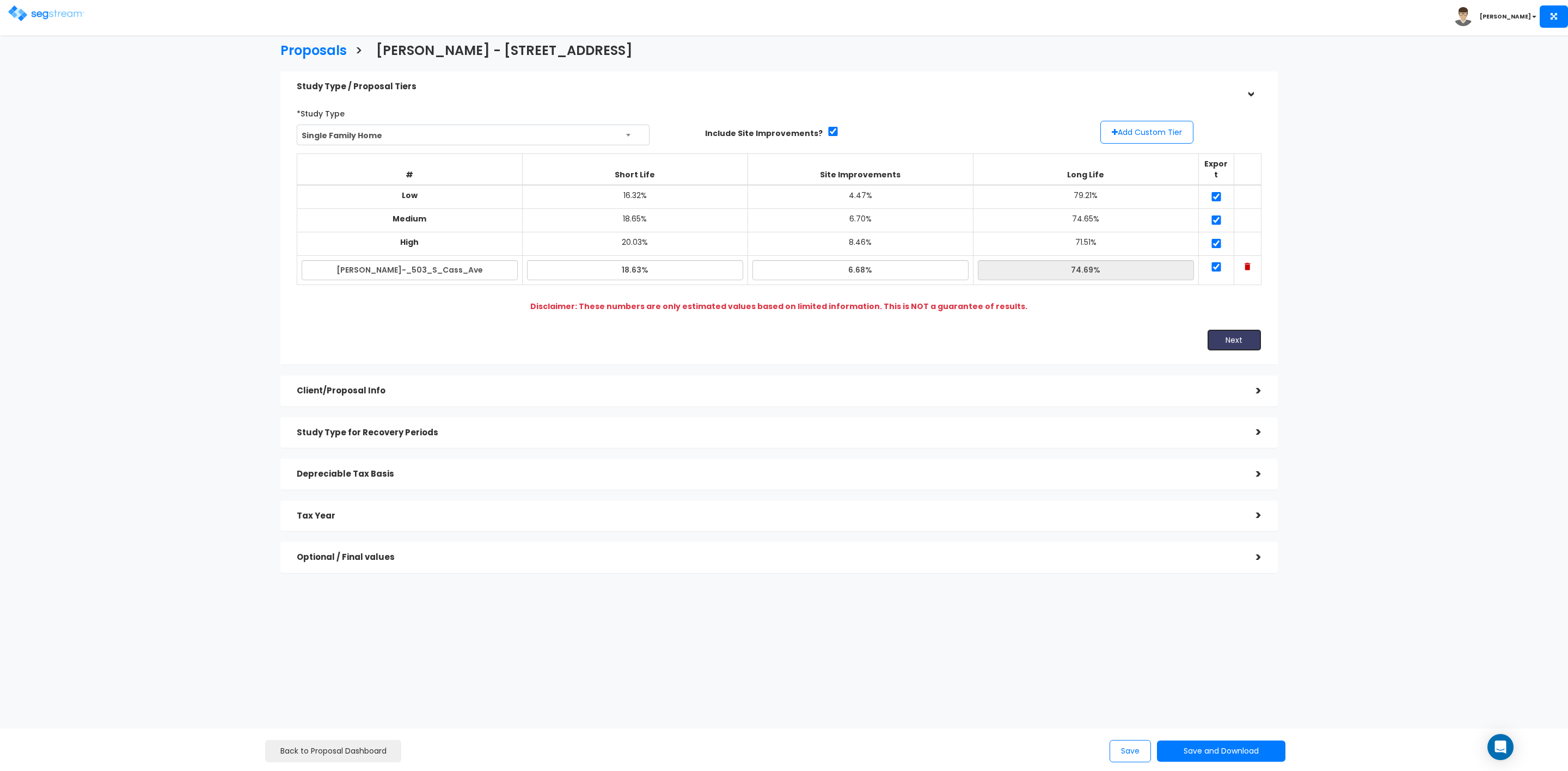
click at [1228, 332] on button "Next" at bounding box center [1235, 340] width 54 height 22
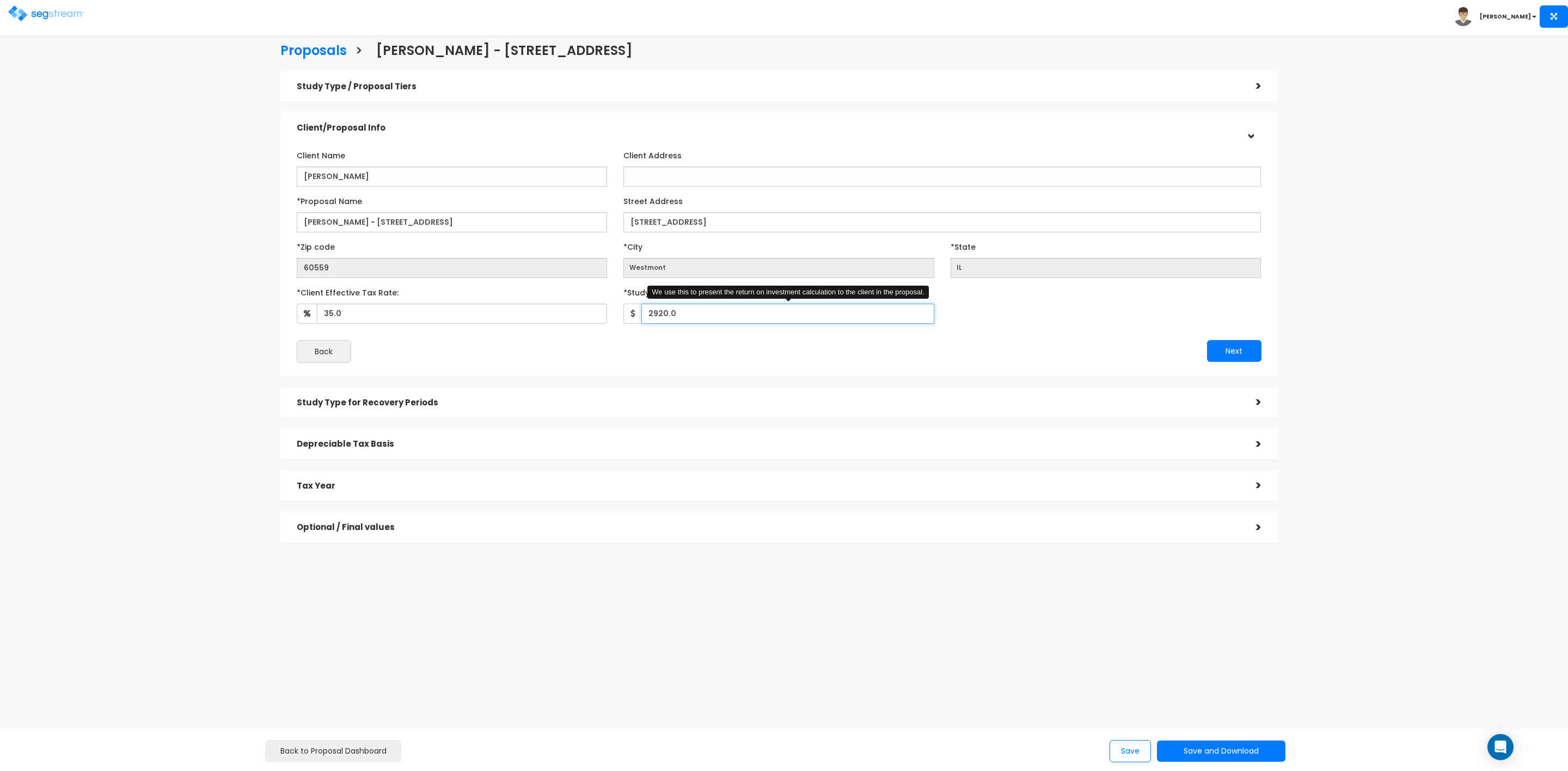
drag, startPoint x: 698, startPoint y: 309, endPoint x: 632, endPoint y: 314, distance: 66.2
click at [636, 320] on div "2920.0 We use this to present the return on investment calculation to the clien…" at bounding box center [779, 314] width 311 height 20
type input "2,865"
click at [1236, 350] on button "Next" at bounding box center [1235, 351] width 54 height 22
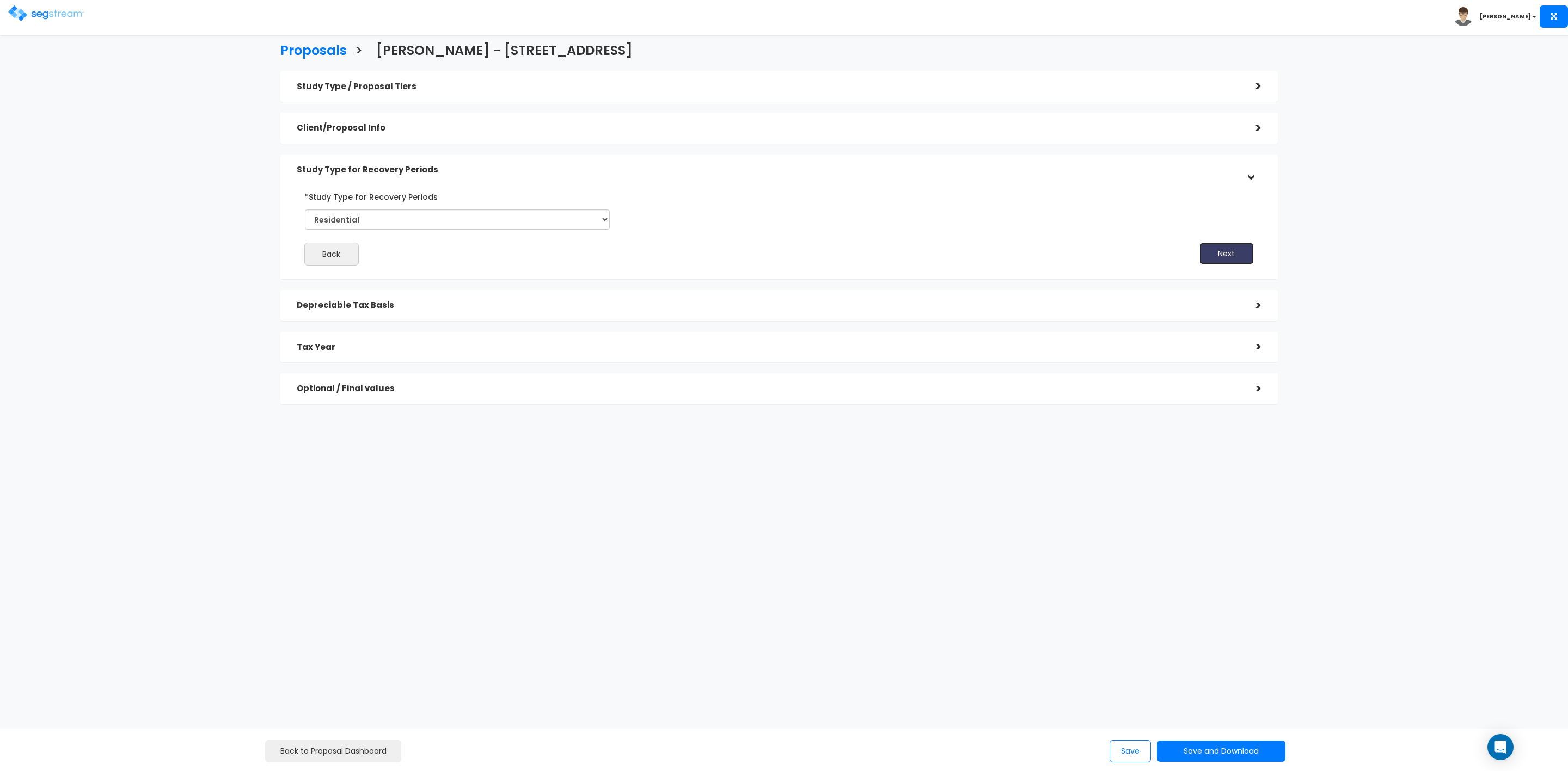
click at [1221, 254] on button "Next" at bounding box center [1226, 253] width 54 height 22
drag, startPoint x: 1234, startPoint y: 288, endPoint x: 1233, endPoint y: 294, distance: 6.1
click at [1234, 289] on button "Next" at bounding box center [1235, 297] width 54 height 22
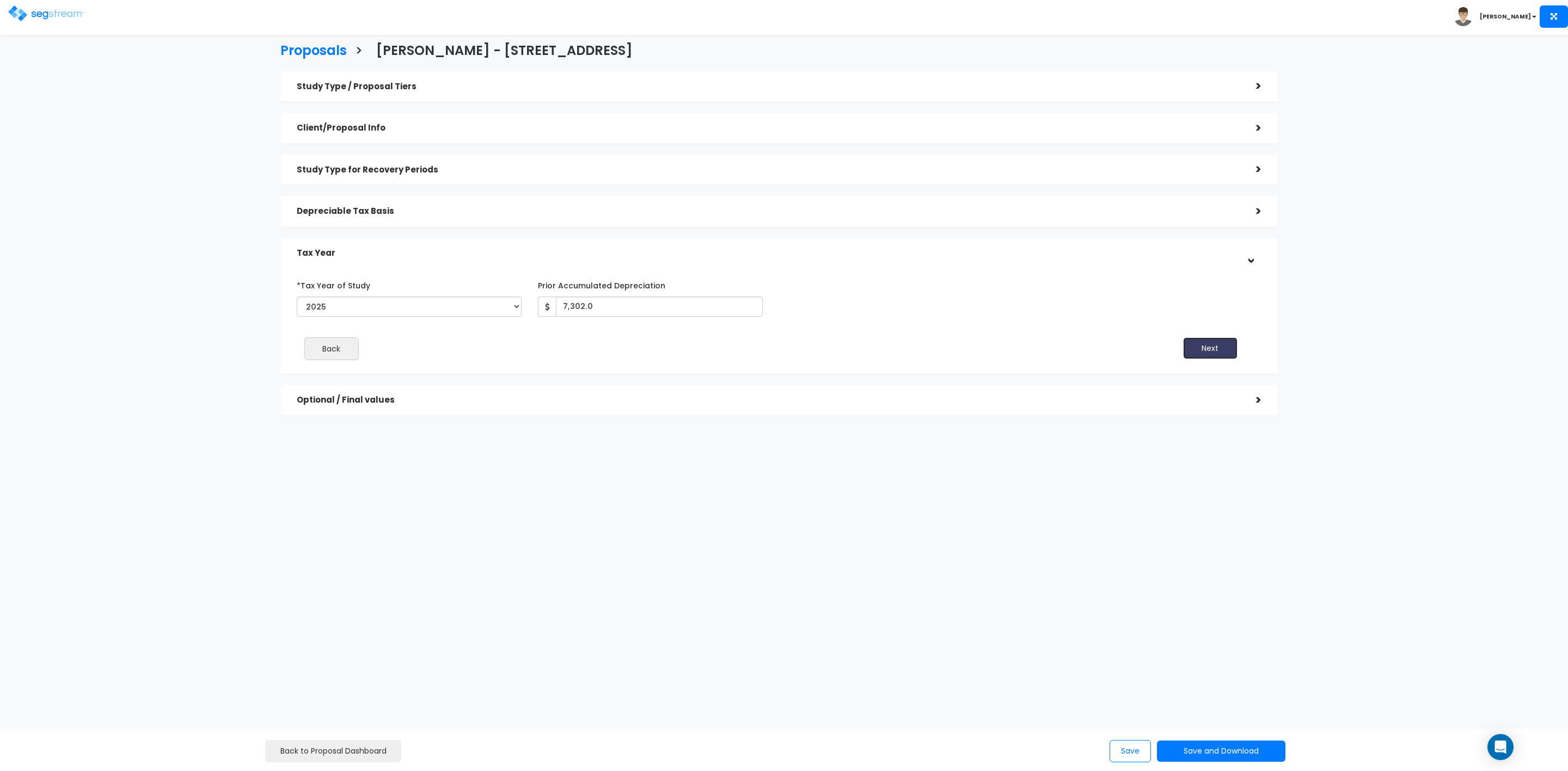
click at [1223, 338] on button "Next" at bounding box center [1210, 348] width 54 height 22
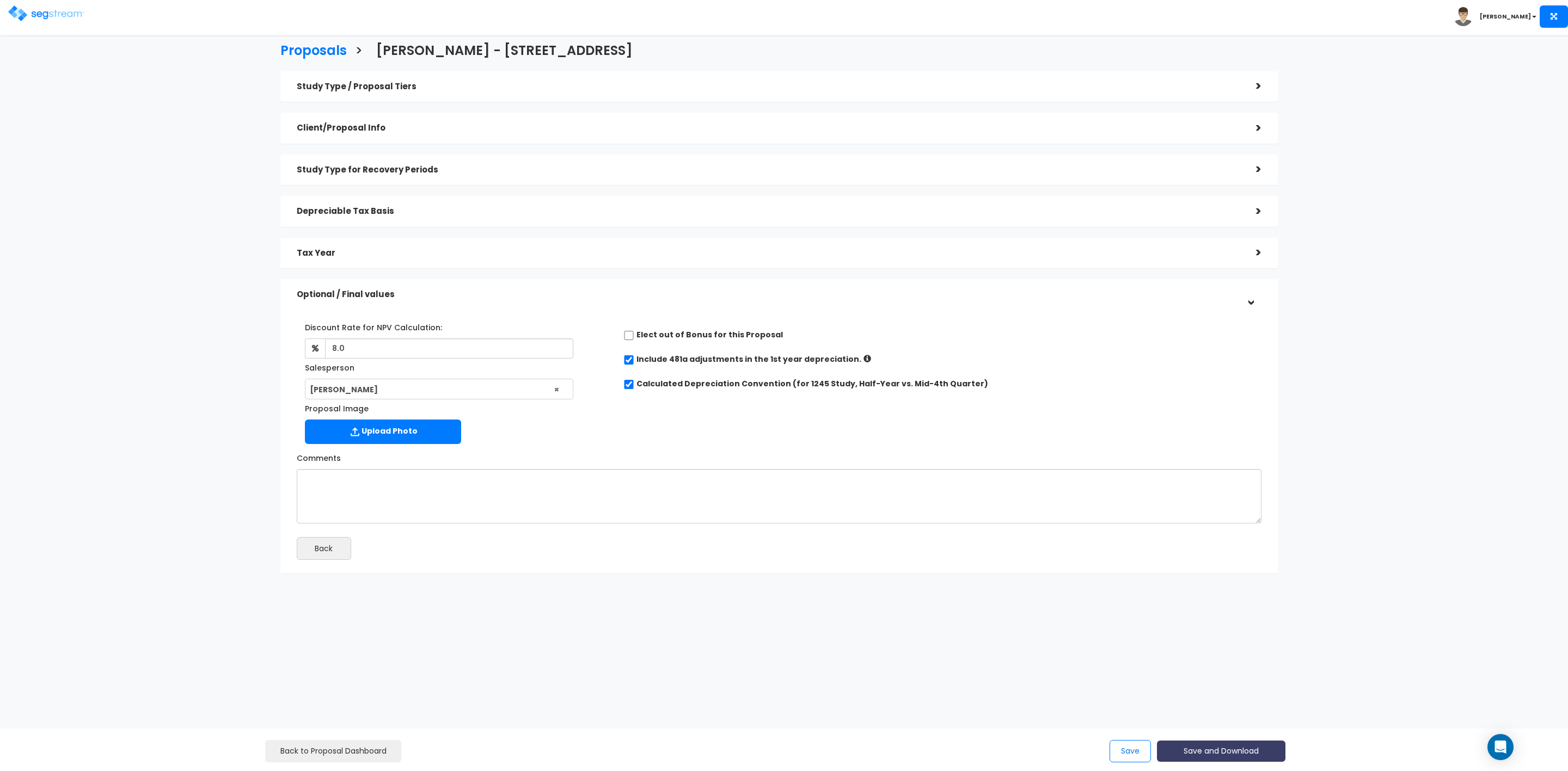
click at [1201, 752] on button "Save and Download" at bounding box center [1222, 751] width 128 height 21
click at [1236, 692] on link "Custom Proposal" at bounding box center [1249, 695] width 170 height 25
